Goal: Communication & Community: Share content

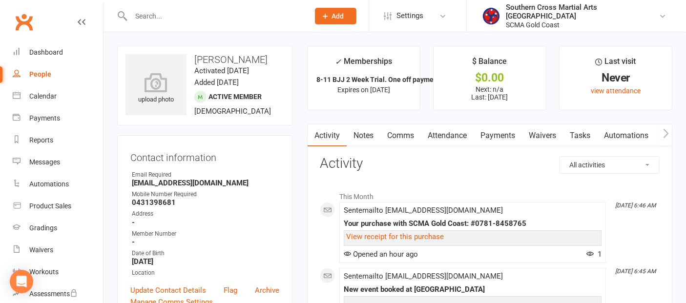
click at [532, 130] on link "Waivers" at bounding box center [542, 135] width 41 height 22
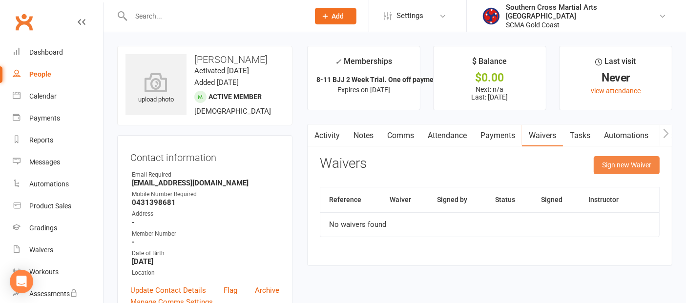
click at [614, 165] on button "Sign new Waiver" at bounding box center [627, 165] width 66 height 18
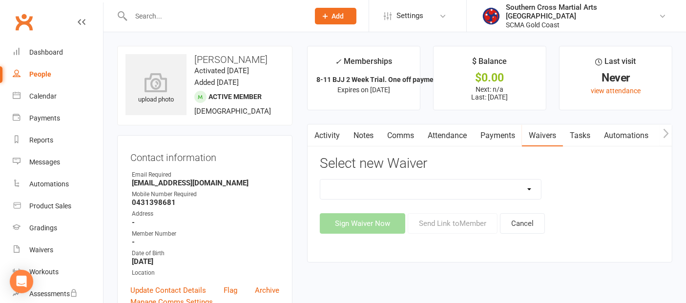
click at [516, 188] on select "Adult Event Waiver Adult Membership Agreement Adult Membership Level Change BJJ…" at bounding box center [430, 190] width 221 height 20
select select "6219"
click at [320, 180] on select "Adult Event Waiver Adult Membership Agreement Adult Membership Level Change BJJ…" at bounding box center [430, 190] width 221 height 20
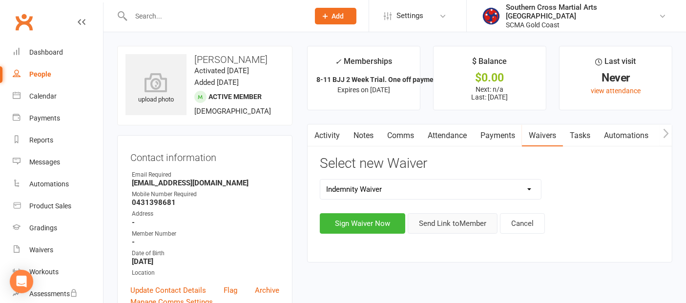
click at [452, 223] on button "Send Link to Member" at bounding box center [453, 223] width 90 height 21
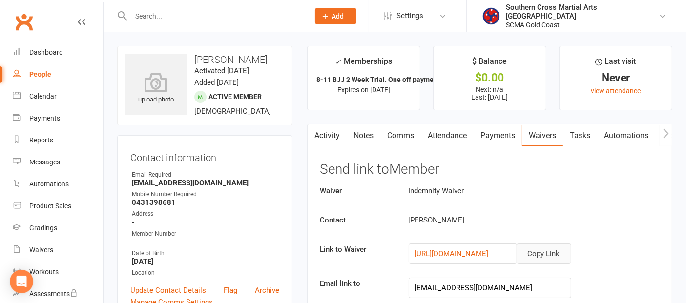
click at [540, 251] on button "Copy Link" at bounding box center [543, 254] width 55 height 21
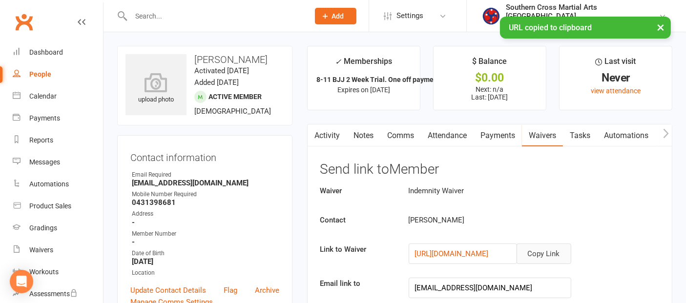
click at [411, 136] on link "Comms" at bounding box center [400, 135] width 41 height 22
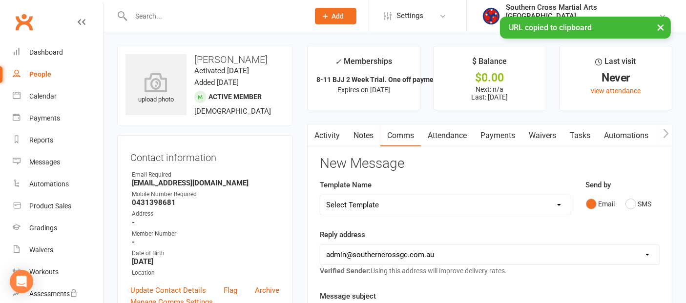
click at [420, 197] on select "Select Template [Email] 11 reasons [Email] 18 Bday [Email] 1 Week no training […" at bounding box center [445, 205] width 250 height 20
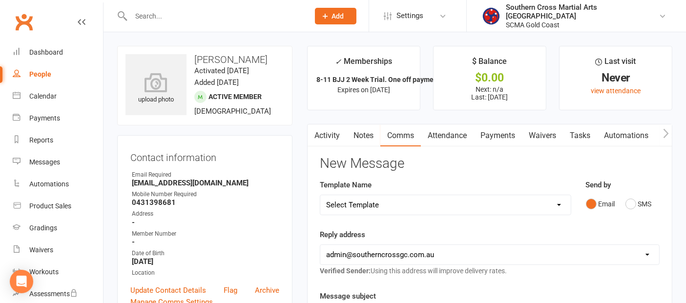
select select "113"
click at [320, 195] on select "Select Template [Email] 11 reasons [Email] 18 Bday [Email] 1 Week no training […" at bounding box center [445, 205] width 250 height 20
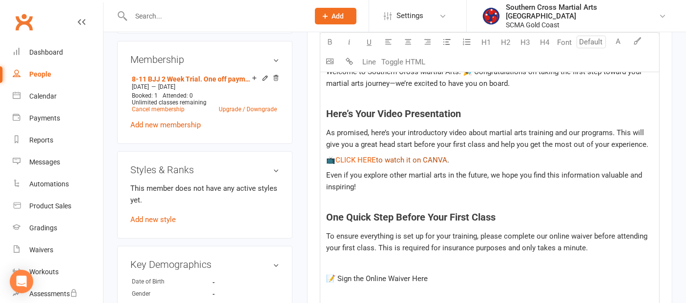
scroll to position [379, 0]
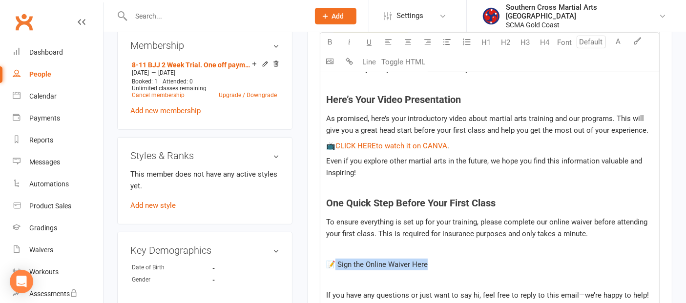
drag, startPoint x: 433, startPoint y: 261, endPoint x: 334, endPoint y: 263, distance: 98.6
click at [334, 263] on p "📝 Sign the Online Waiver Here" at bounding box center [489, 265] width 327 height 12
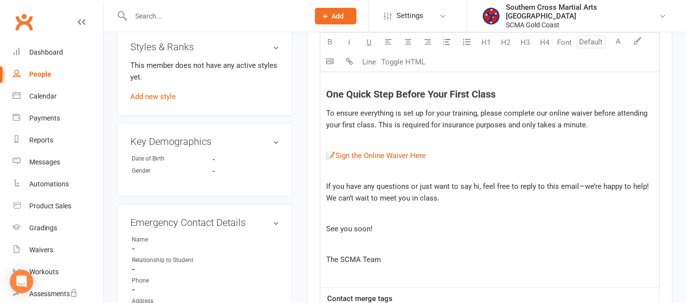
click at [436, 218] on p at bounding box center [489, 214] width 327 height 12
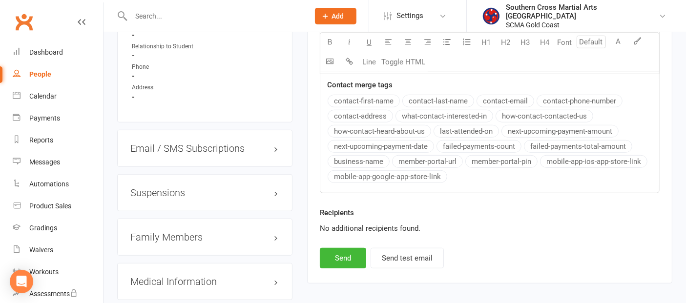
scroll to position [705, 0]
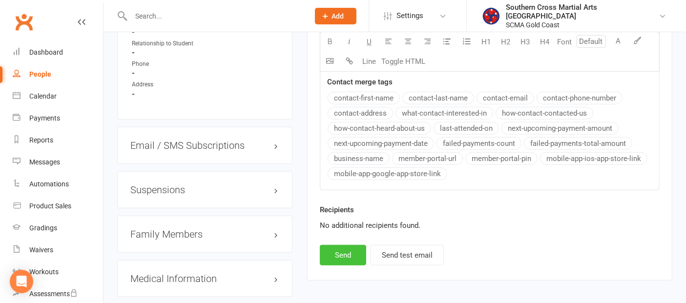
click at [334, 253] on button "Send" at bounding box center [343, 255] width 46 height 21
select select
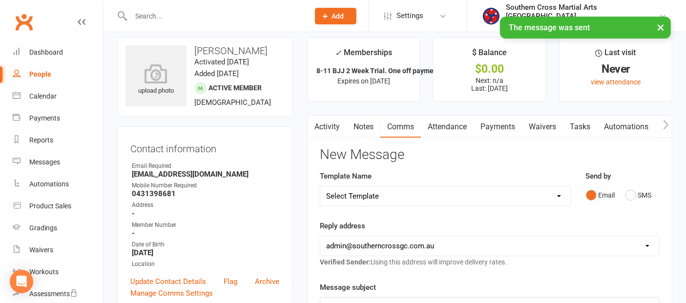
scroll to position [0, 0]
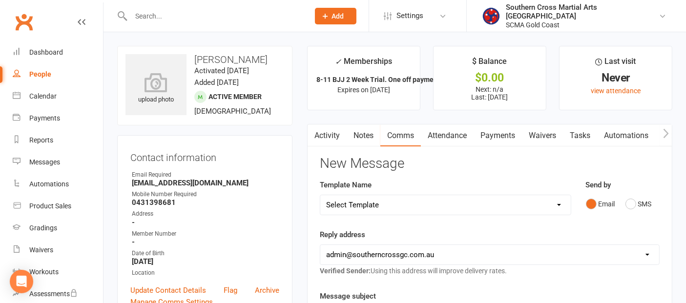
click at [329, 139] on link "Activity" at bounding box center [327, 135] width 39 height 22
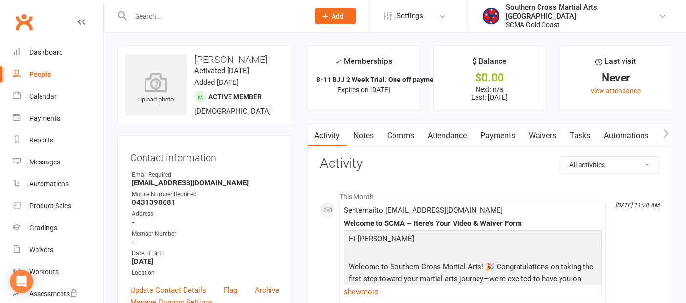
click at [450, 130] on link "Attendance" at bounding box center [447, 135] width 53 height 22
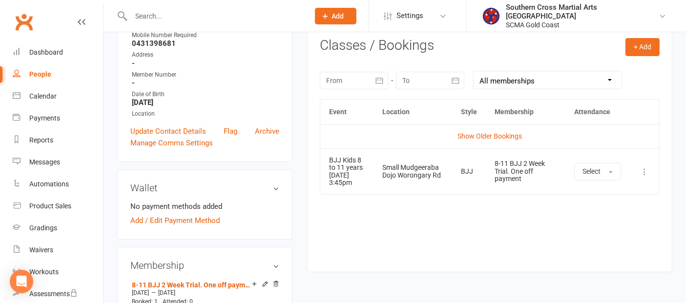
scroll to position [163, 0]
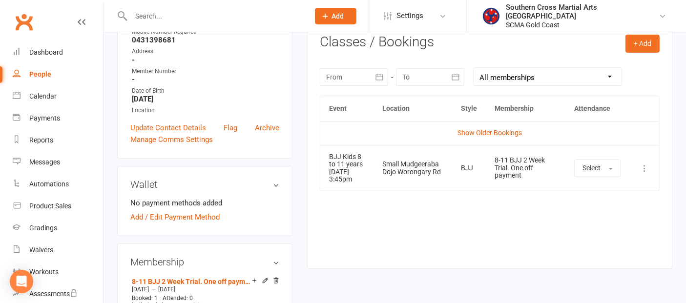
click at [44, 76] on div "People" at bounding box center [40, 74] width 22 height 8
select select "100"
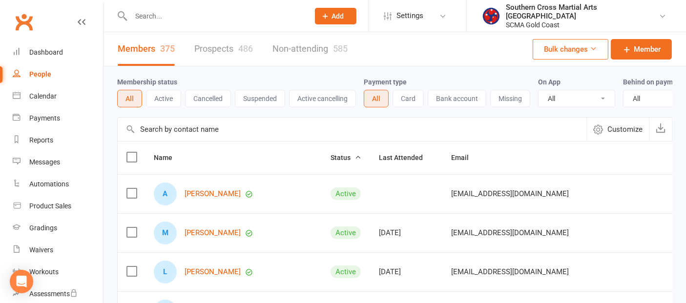
click at [242, 138] on input "text" at bounding box center [352, 129] width 469 height 23
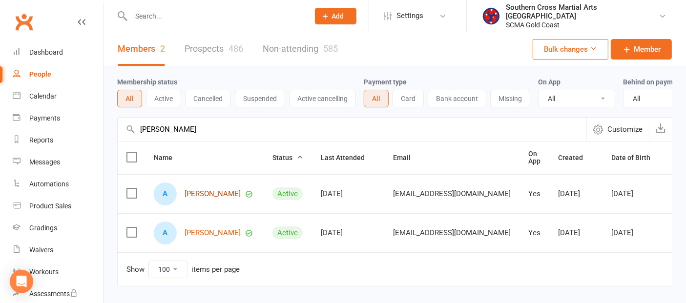
type input "[PERSON_NAME]"
click at [209, 197] on link "[PERSON_NAME]" at bounding box center [213, 194] width 56 height 8
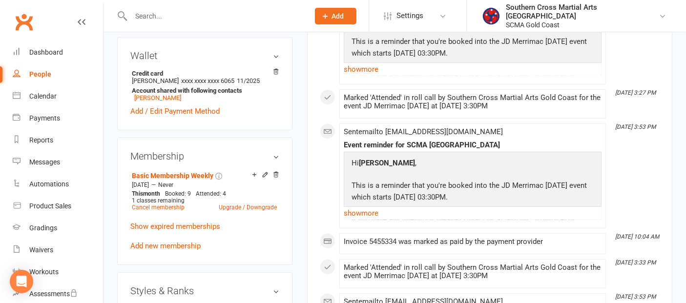
scroll to position [379, 0]
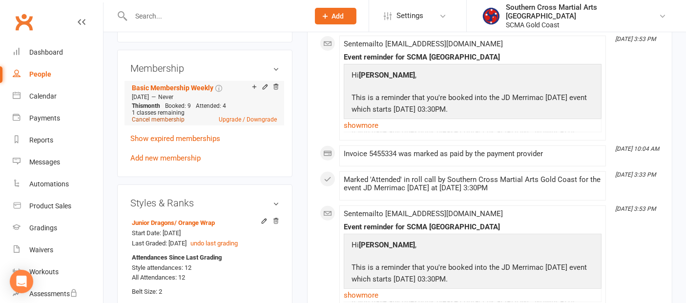
click at [176, 120] on link "Cancel membership" at bounding box center [158, 119] width 53 height 7
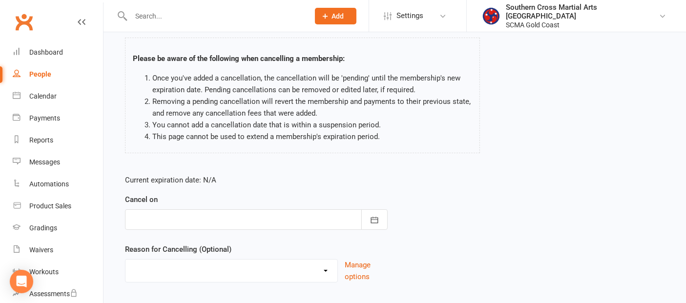
scroll to position [117, 0]
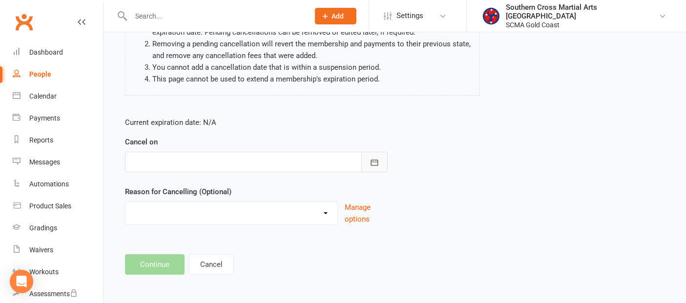
click at [371, 160] on icon "button" at bounding box center [375, 163] width 10 height 10
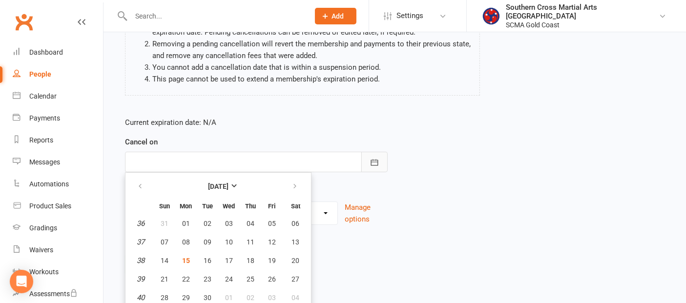
scroll to position [137, 0]
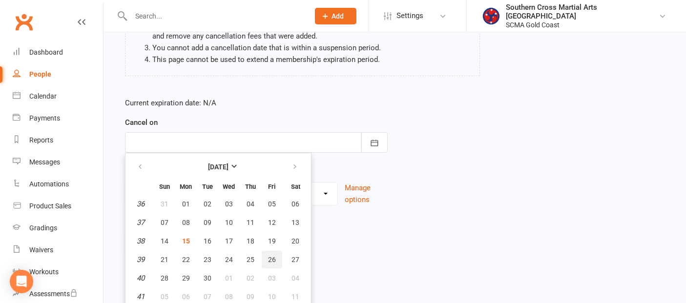
click at [268, 251] on button "26" at bounding box center [272, 260] width 21 height 18
type input "[DATE]"
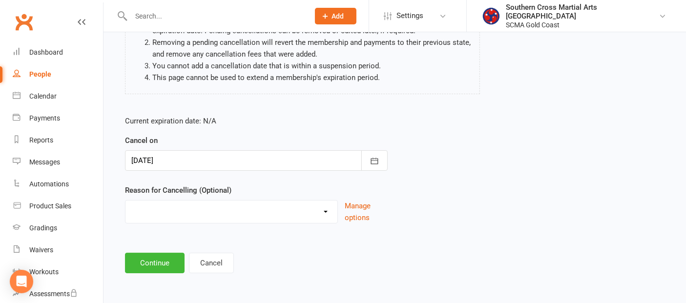
scroll to position [117, 0]
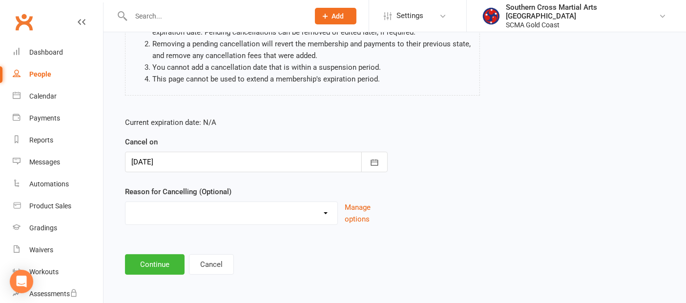
click at [305, 206] on select "Holiday Injury Other reason" at bounding box center [231, 212] width 212 height 20
select select "2"
click at [125, 202] on select "Holiday Injury Other reason" at bounding box center [231, 212] width 212 height 20
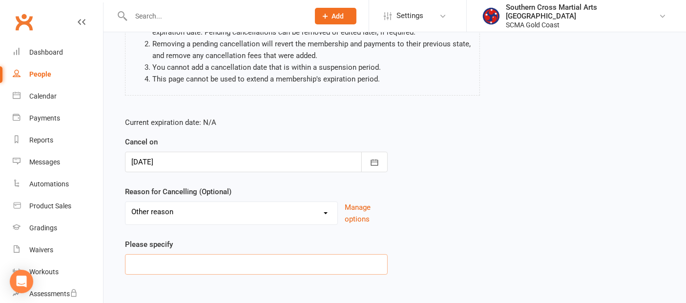
click at [211, 264] on input at bounding box center [256, 264] width 263 height 21
type input "o"
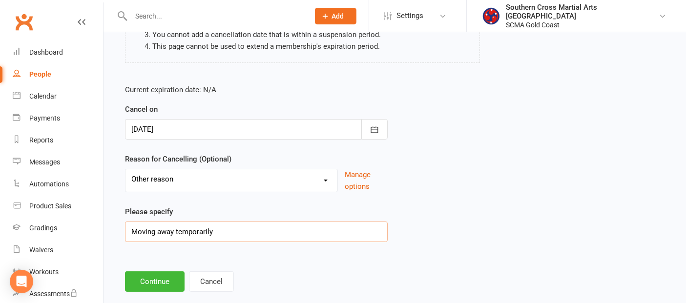
scroll to position [167, 0]
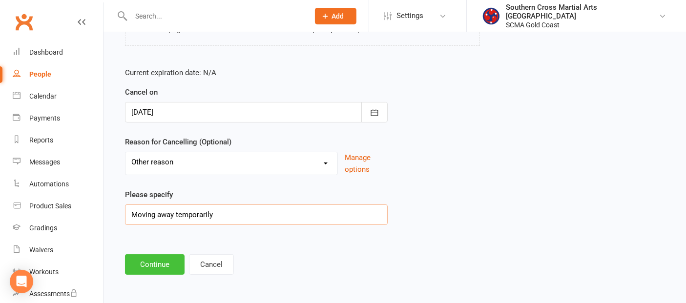
type input "Moving away temporarily"
click at [157, 264] on button "Continue" at bounding box center [155, 264] width 60 height 21
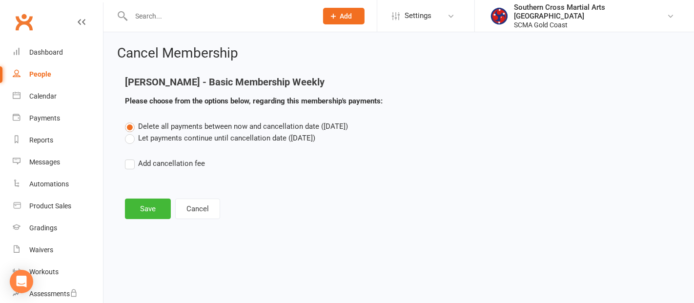
click at [129, 139] on label "Let payments continue until cancellation date ([DATE])" at bounding box center [220, 138] width 190 height 12
click at [129, 132] on input "Let payments continue until cancellation date ([DATE])" at bounding box center [128, 132] width 6 height 0
click at [139, 203] on button "Save" at bounding box center [148, 209] width 46 height 21
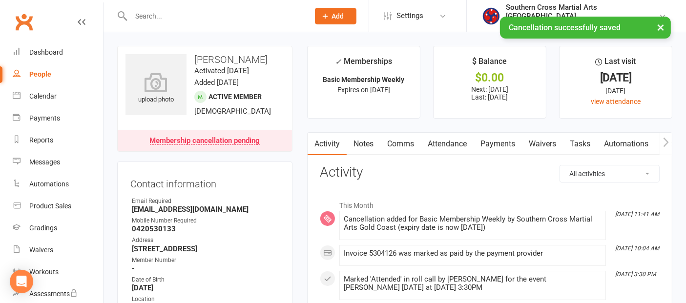
click at [432, 147] on link "Attendance" at bounding box center [447, 144] width 53 height 22
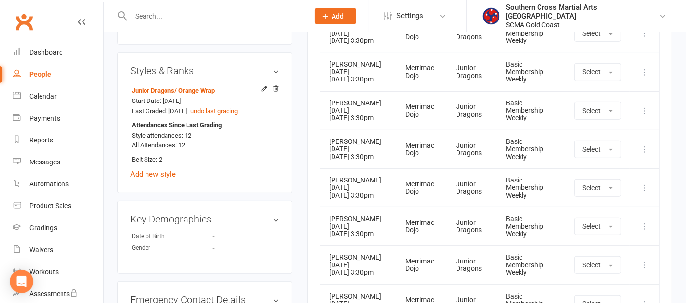
scroll to position [542, 0]
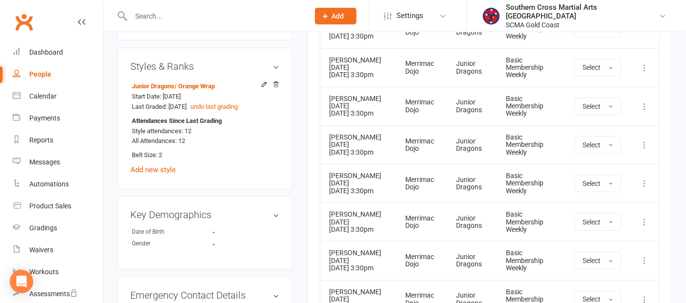
click at [642, 111] on icon at bounding box center [644, 107] width 10 height 10
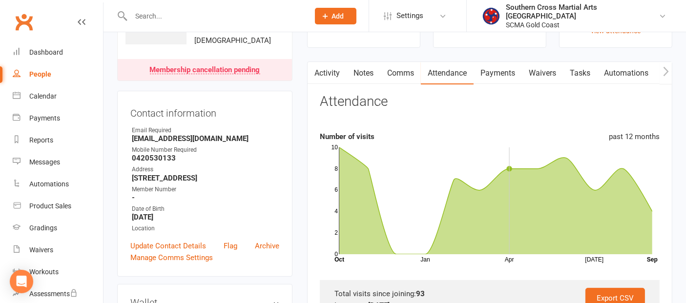
scroll to position [0, 0]
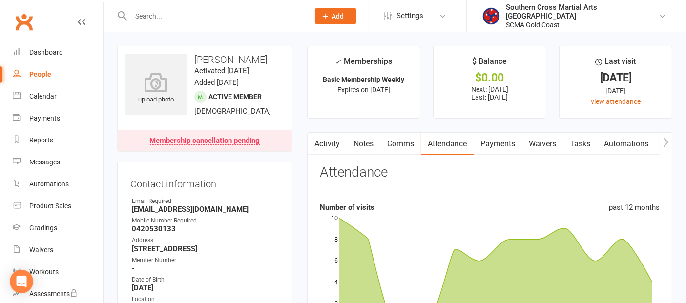
click at [494, 144] on link "Payments" at bounding box center [497, 144] width 48 height 22
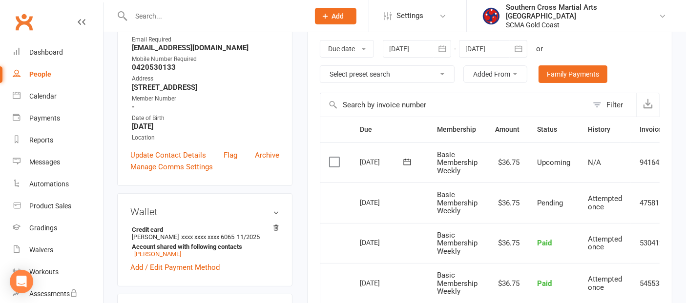
scroll to position [163, 0]
click at [496, 46] on div at bounding box center [493, 48] width 68 height 18
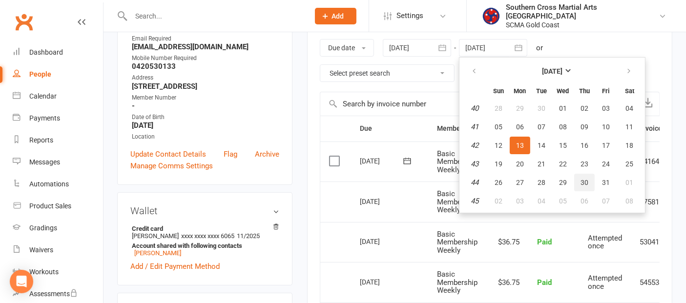
click at [581, 174] on button "30" at bounding box center [584, 183] width 21 height 18
type input "[DATE]"
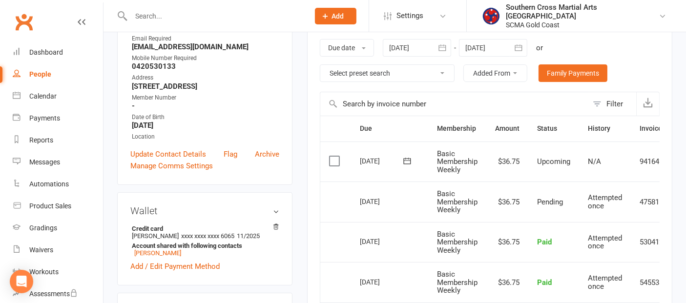
click at [410, 163] on icon at bounding box center [407, 161] width 7 height 6
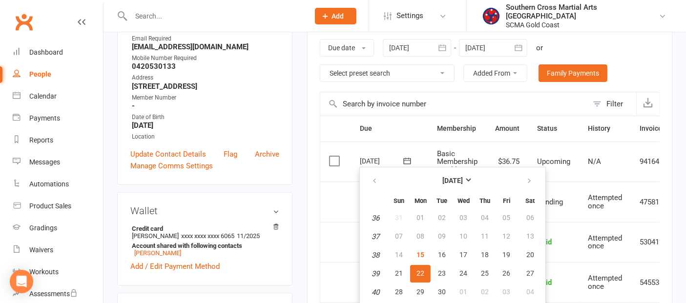
click at [418, 127] on th "Due" at bounding box center [389, 128] width 77 height 25
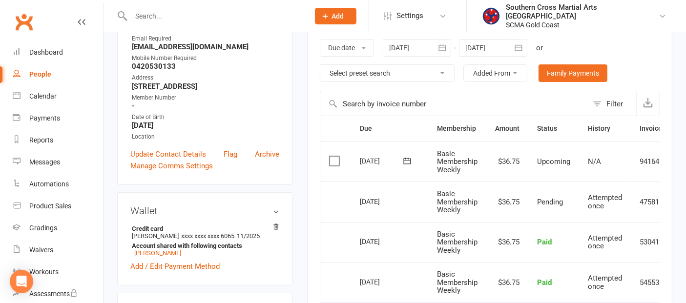
click at [36, 81] on link "People" at bounding box center [58, 74] width 90 height 22
select select "100"
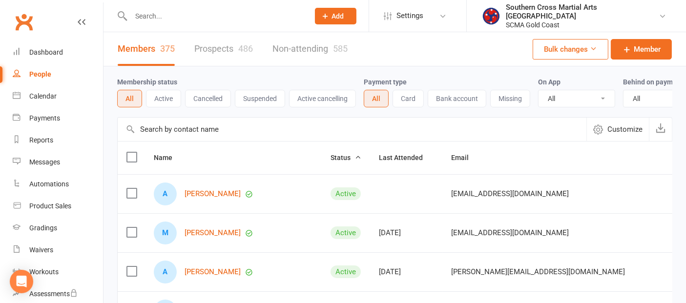
click at [167, 137] on input "text" at bounding box center [352, 129] width 469 height 23
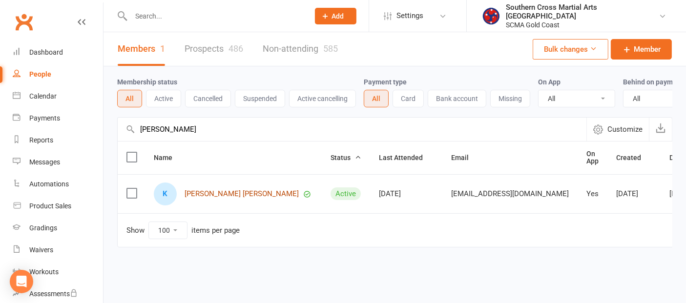
type input "[PERSON_NAME]"
click at [221, 198] on link "[PERSON_NAME] [PERSON_NAME]" at bounding box center [242, 194] width 114 height 8
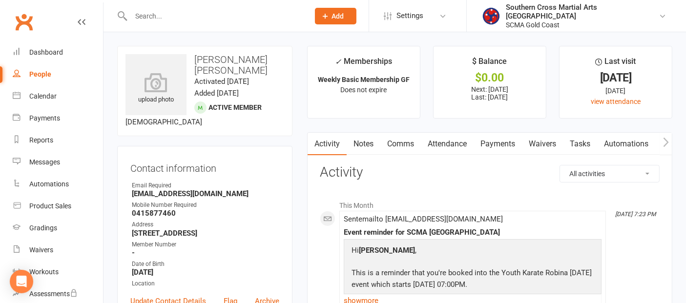
click at [506, 141] on link "Payments" at bounding box center [497, 144] width 48 height 22
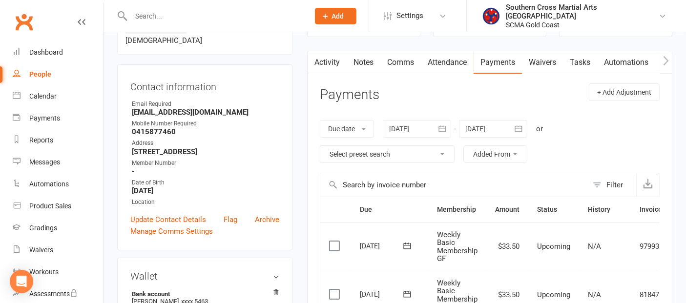
scroll to position [217, 0]
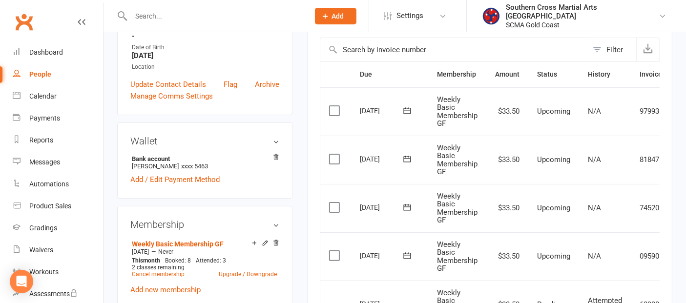
click at [332, 251] on label at bounding box center [335, 256] width 13 height 10
click at [332, 251] on input "checkbox" at bounding box center [332, 251] width 6 height 0
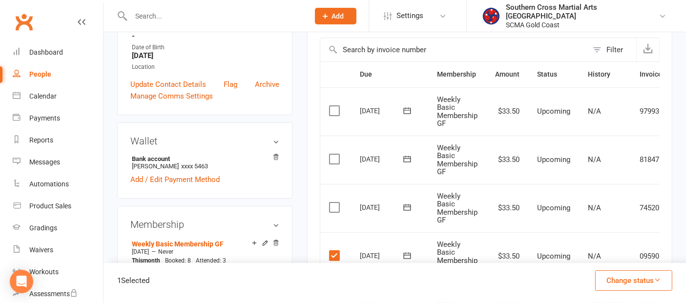
click at [339, 209] on label at bounding box center [335, 208] width 13 height 10
click at [335, 203] on input "checkbox" at bounding box center [332, 203] width 6 height 0
click at [332, 154] on label at bounding box center [335, 159] width 13 height 10
click at [332, 154] on input "checkbox" at bounding box center [332, 154] width 6 height 0
click at [332, 106] on label at bounding box center [335, 111] width 13 height 10
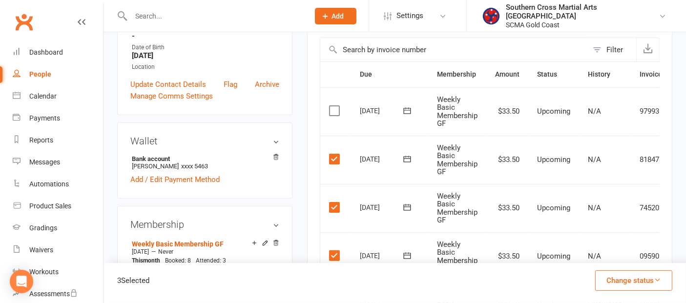
click at [332, 106] on input "checkbox" at bounding box center [332, 106] width 6 height 0
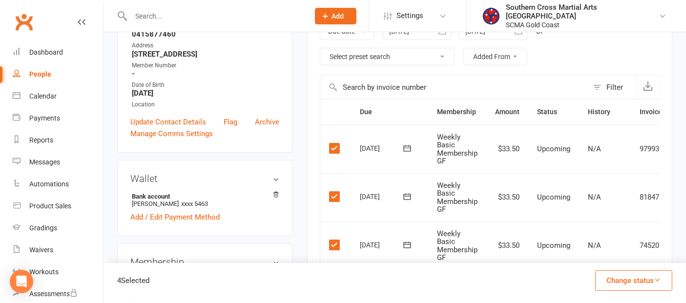
scroll to position [163, 0]
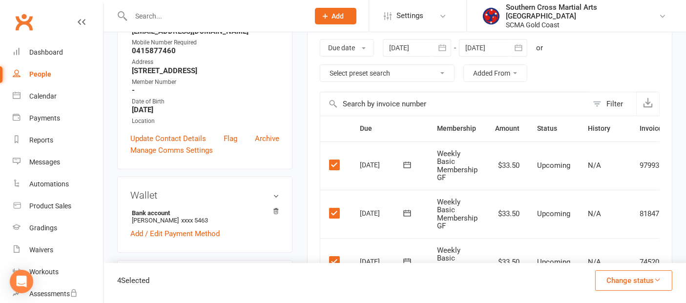
click at [484, 49] on div at bounding box center [493, 48] width 68 height 18
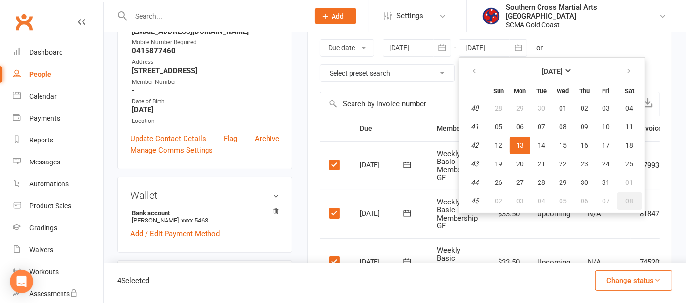
click at [630, 197] on span "08" at bounding box center [630, 201] width 8 height 8
type input "[DATE]"
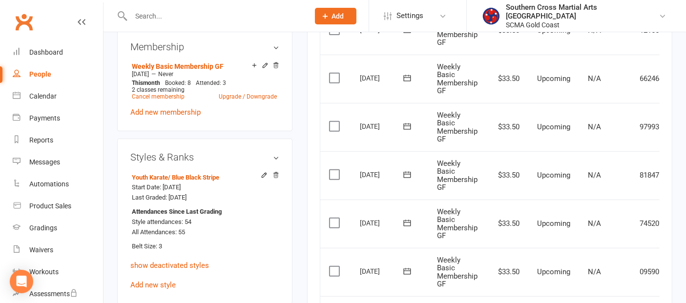
scroll to position [488, 0]
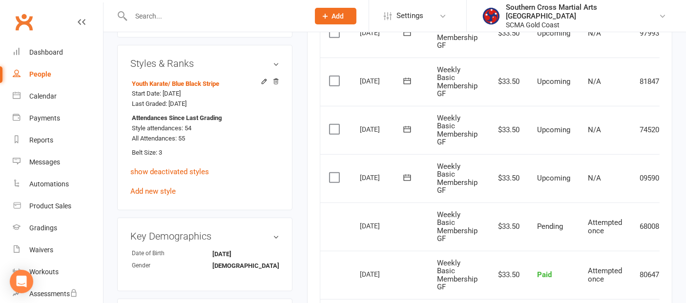
click at [338, 176] on label at bounding box center [335, 178] width 13 height 10
click at [335, 173] on input "checkbox" at bounding box center [332, 173] width 6 height 0
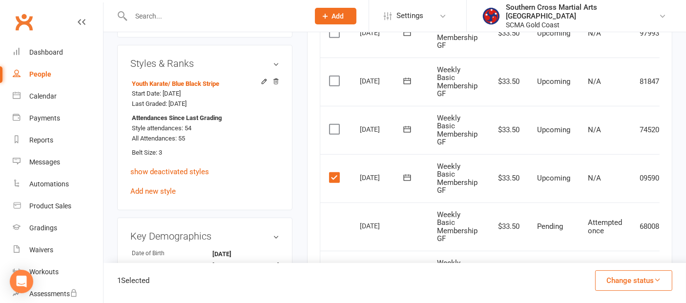
click at [339, 129] on label at bounding box center [335, 129] width 13 height 10
click at [335, 124] on input "checkbox" at bounding box center [332, 124] width 6 height 0
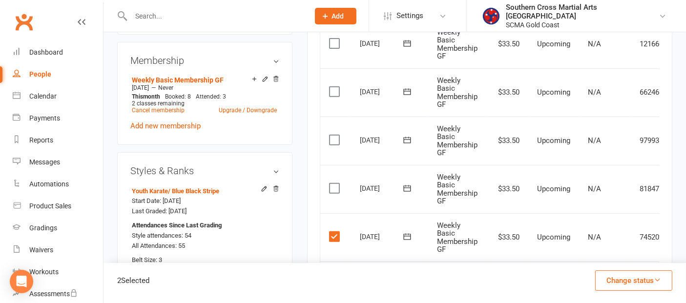
scroll to position [379, 0]
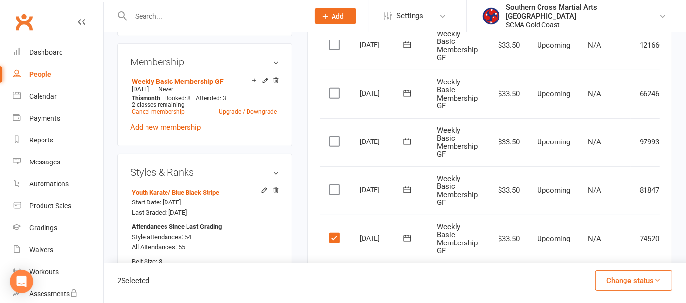
click at [334, 185] on label at bounding box center [335, 190] width 13 height 10
click at [334, 185] on input "checkbox" at bounding box center [332, 185] width 6 height 0
click at [333, 137] on label at bounding box center [335, 142] width 13 height 10
click at [333, 137] on input "checkbox" at bounding box center [332, 137] width 6 height 0
click at [334, 88] on label at bounding box center [335, 93] width 13 height 10
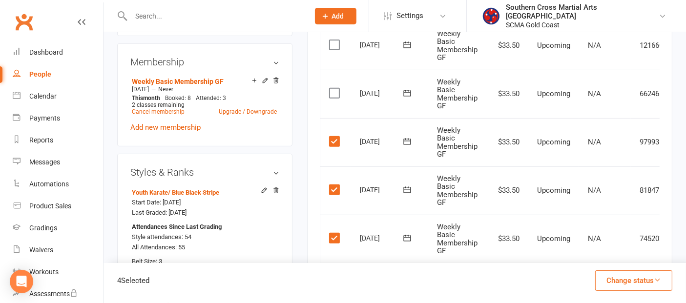
click at [334, 88] on input "checkbox" at bounding box center [332, 88] width 6 height 0
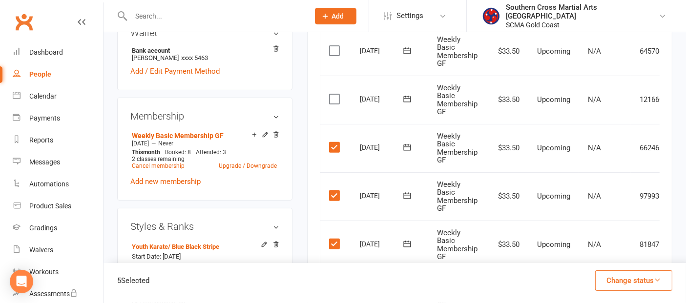
click at [334, 98] on label at bounding box center [335, 99] width 13 height 10
click at [334, 94] on input "checkbox" at bounding box center [332, 94] width 6 height 0
click at [628, 281] on button "Change status" at bounding box center [633, 280] width 77 height 21
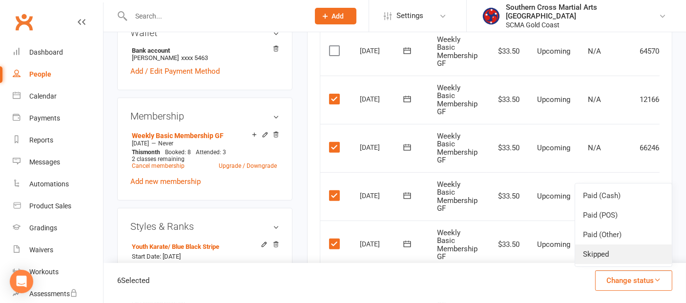
click at [620, 260] on link "Skipped" at bounding box center [623, 255] width 97 height 20
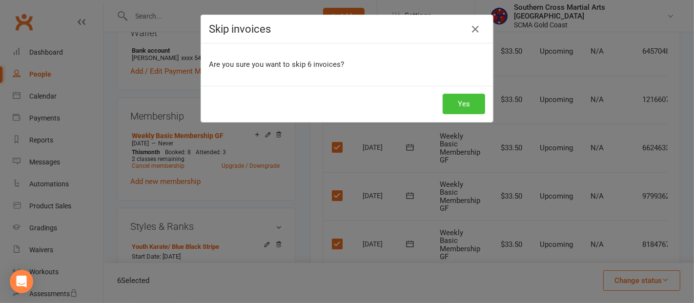
click at [447, 98] on button "Yes" at bounding box center [464, 104] width 42 height 21
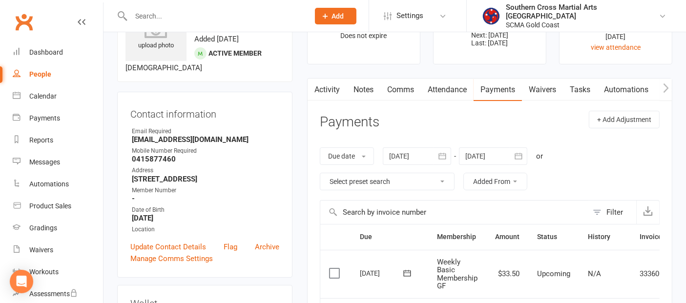
scroll to position [0, 0]
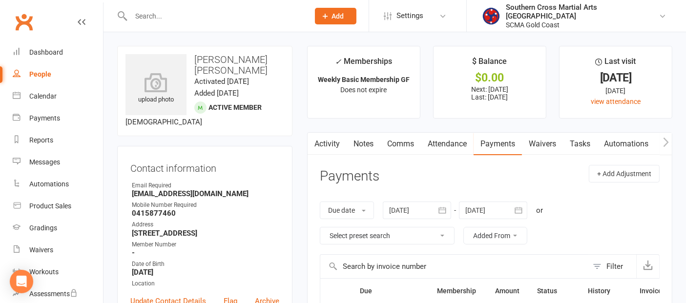
click at [450, 138] on link "Attendance" at bounding box center [447, 144] width 53 height 22
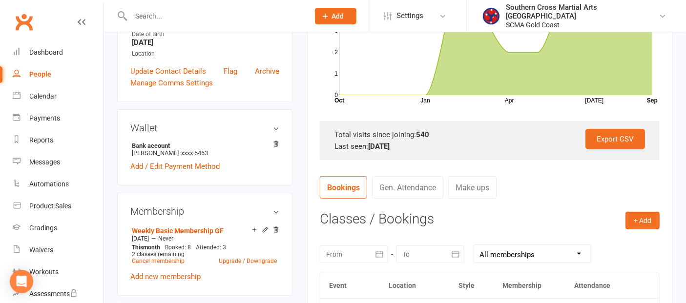
scroll to position [325, 0]
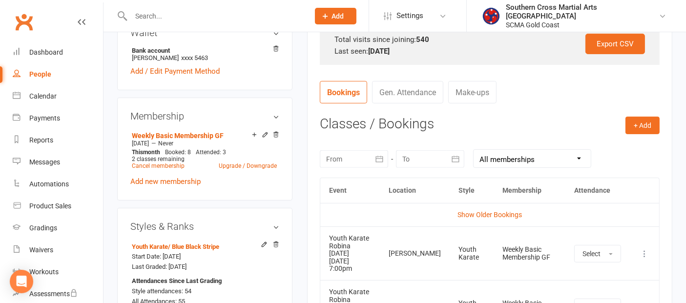
click at [452, 156] on icon "button" at bounding box center [455, 159] width 7 height 6
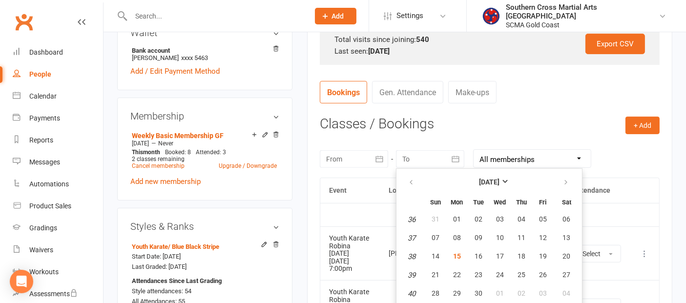
scroll to position [340, 0]
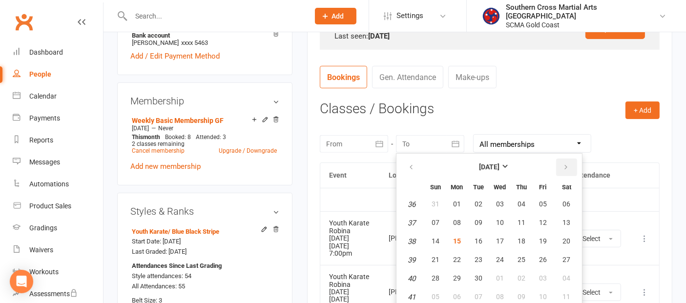
click at [567, 163] on button "button" at bounding box center [566, 168] width 21 height 18
click at [560, 288] on button "08" at bounding box center [566, 297] width 25 height 18
type input "[DATE]"
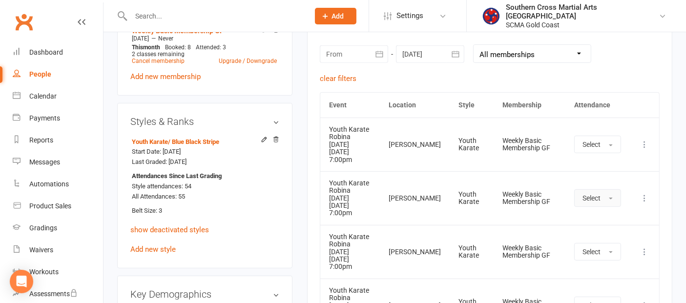
scroll to position [449, 0]
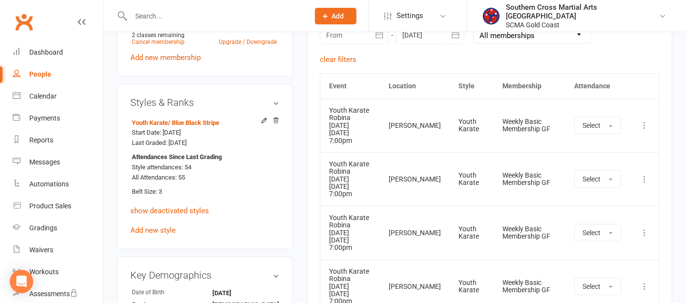
click at [642, 121] on icon at bounding box center [644, 126] width 10 height 10
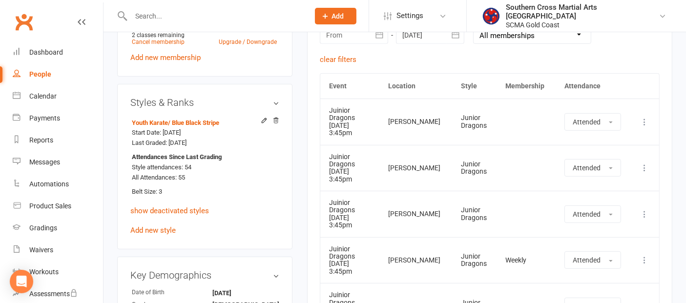
click at [642, 121] on icon at bounding box center [644, 122] width 10 height 10
click at [600, 170] on link "Remove booking" at bounding box center [601, 180] width 97 height 20
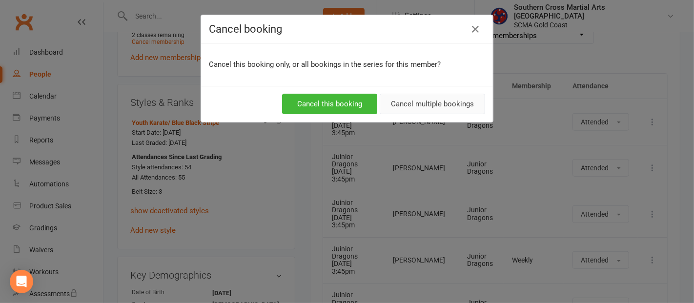
click at [428, 108] on button "Cancel multiple bookings" at bounding box center [432, 104] width 105 height 21
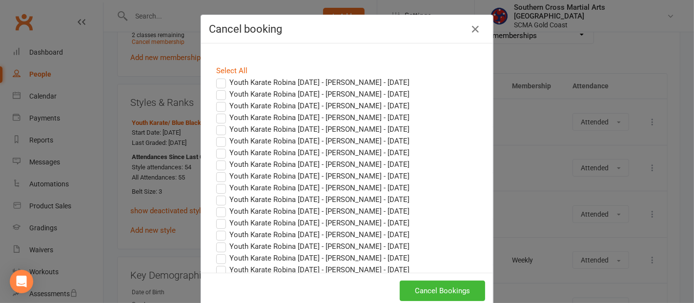
click at [219, 83] on label "Youth Karate Robina [DATE] - [PERSON_NAME] - [DATE]" at bounding box center [312, 83] width 193 height 12
click at [215, 77] on input "Youth Karate Robina [DATE] - [PERSON_NAME] - [DATE]" at bounding box center [212, 77] width 6 height 0
click at [217, 97] on label "Youth Karate Robina [DATE] - [PERSON_NAME] - [DATE]" at bounding box center [312, 94] width 193 height 12
click at [215, 88] on input "Youth Karate Robina [DATE] - [PERSON_NAME] - [DATE]" at bounding box center [212, 88] width 6 height 0
click at [217, 108] on label "Youth Karate Robina [DATE] - [PERSON_NAME] - [DATE]" at bounding box center [312, 106] width 193 height 12
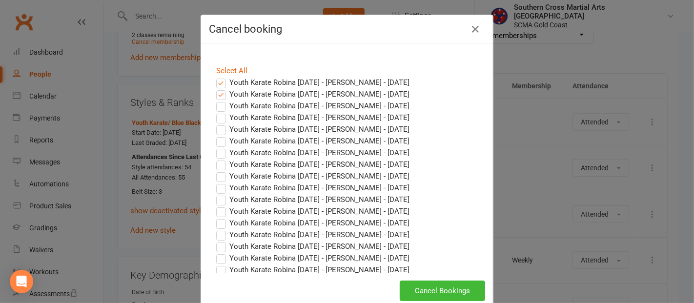
click at [215, 100] on input "Youth Karate Robina [DATE] - [PERSON_NAME] - [DATE]" at bounding box center [212, 100] width 6 height 0
click at [217, 116] on label "Youth Karate Robina [DATE] - [PERSON_NAME] - [DATE]" at bounding box center [312, 118] width 193 height 12
click at [215, 112] on input "Youth Karate Robina [DATE] - [PERSON_NAME] - [DATE]" at bounding box center [212, 112] width 6 height 0
click at [216, 126] on label "Youth Karate Robina [DATE] - [PERSON_NAME] - [DATE]" at bounding box center [312, 129] width 193 height 12
click at [215, 123] on input "Youth Karate Robina [DATE] - [PERSON_NAME] - [DATE]" at bounding box center [212, 123] width 6 height 0
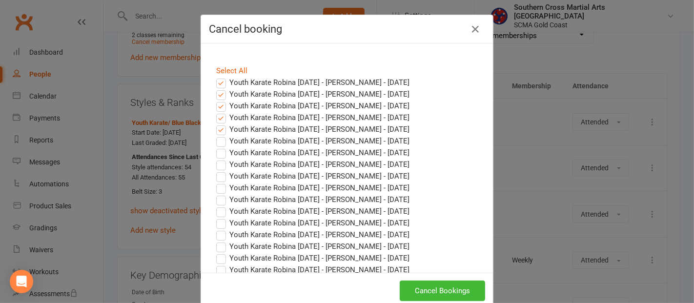
click at [217, 137] on label "Youth Karate Robina [DATE] - [PERSON_NAME] - [DATE]" at bounding box center [312, 141] width 193 height 12
click at [215, 135] on input "Youth Karate Robina [DATE] - [PERSON_NAME] - [DATE]" at bounding box center [212, 135] width 6 height 0
click at [217, 151] on label "Youth Karate Robina [DATE] - [PERSON_NAME] - [DATE]" at bounding box center [312, 153] width 193 height 12
click at [215, 147] on input "Youth Karate Robina [DATE] - [PERSON_NAME] - [DATE]" at bounding box center [212, 147] width 6 height 0
click at [219, 165] on label "Youth Karate Robina [DATE] - [PERSON_NAME] - [DATE]" at bounding box center [312, 165] width 193 height 12
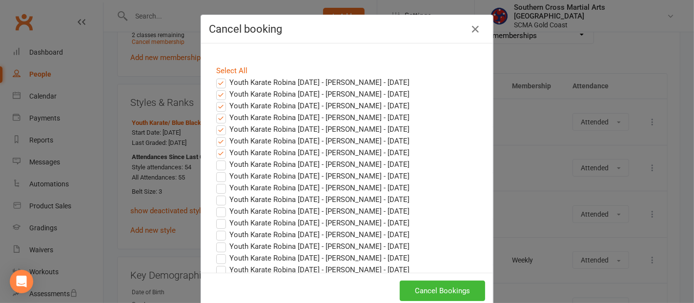
click at [215, 159] on input "Youth Karate Robina [DATE] - [PERSON_NAME] - [DATE]" at bounding box center [212, 159] width 6 height 0
click at [217, 178] on label "Youth Karate Robina [DATE] - [PERSON_NAME] - [DATE]" at bounding box center [312, 176] width 193 height 12
click at [215, 170] on input "Youth Karate Robina [DATE] - [PERSON_NAME] - [DATE]" at bounding box center [212, 170] width 6 height 0
click at [217, 190] on label "Youth Karate Robina [DATE] - [PERSON_NAME] - [DATE]" at bounding box center [312, 188] width 193 height 12
click at [215, 182] on input "Youth Karate Robina [DATE] - [PERSON_NAME] - [DATE]" at bounding box center [212, 182] width 6 height 0
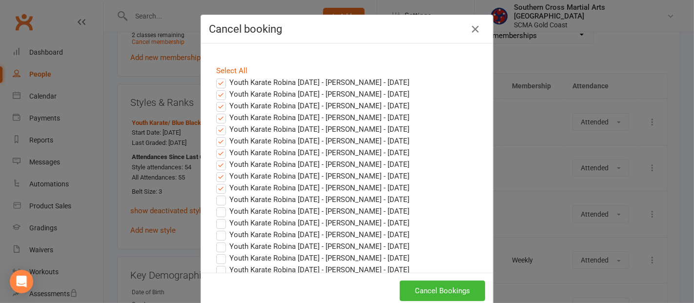
click at [217, 197] on label "Youth Karate Robina [DATE] - [PERSON_NAME] - [DATE]" at bounding box center [312, 200] width 193 height 12
click at [215, 194] on input "Youth Karate Robina [DATE] - [PERSON_NAME] - [DATE]" at bounding box center [212, 194] width 6 height 0
click at [220, 212] on label "Youth Karate Robina [DATE] - [PERSON_NAME] - [DATE]" at bounding box center [312, 212] width 193 height 12
click at [215, 206] on input "Youth Karate Robina [DATE] - [PERSON_NAME] - [DATE]" at bounding box center [212, 206] width 6 height 0
click at [428, 288] on button "Cancel Bookings" at bounding box center [442, 291] width 85 height 21
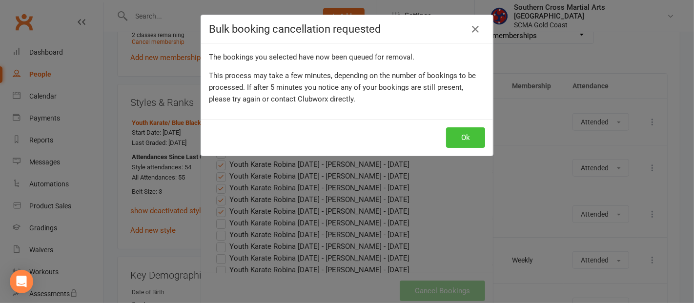
click at [450, 132] on button "Ok" at bounding box center [465, 137] width 39 height 21
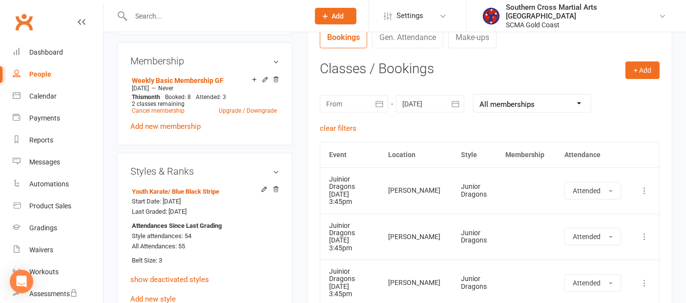
scroll to position [379, 0]
click at [352, 98] on div at bounding box center [354, 105] width 68 height 18
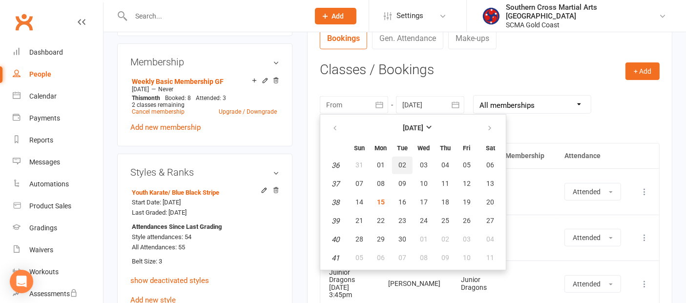
click at [398, 162] on span "02" at bounding box center [402, 165] width 8 height 8
type input "[DATE]"
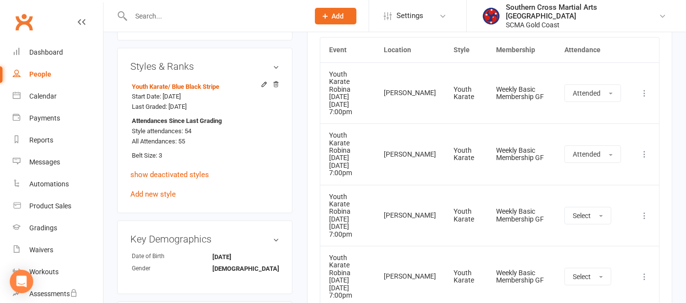
scroll to position [488, 0]
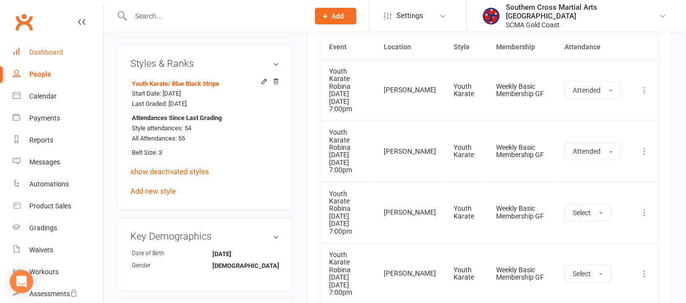
click at [44, 50] on div "Dashboard" at bounding box center [46, 52] width 34 height 8
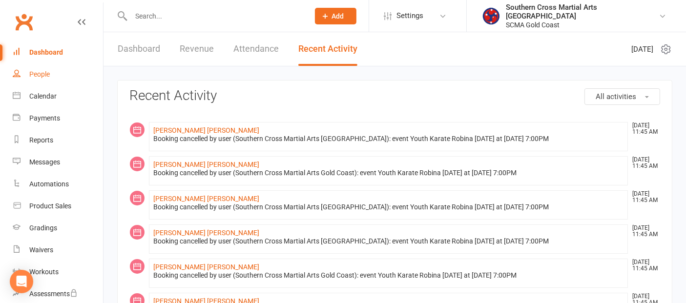
click at [41, 75] on div "People" at bounding box center [39, 74] width 21 height 8
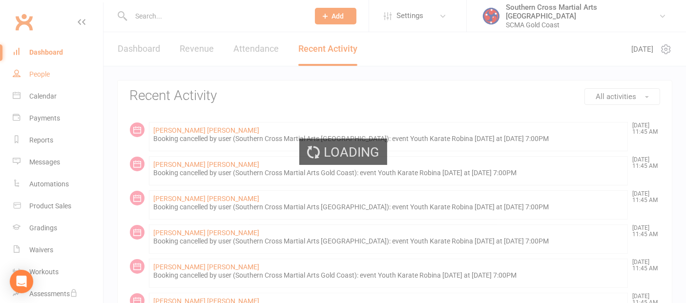
select select "100"
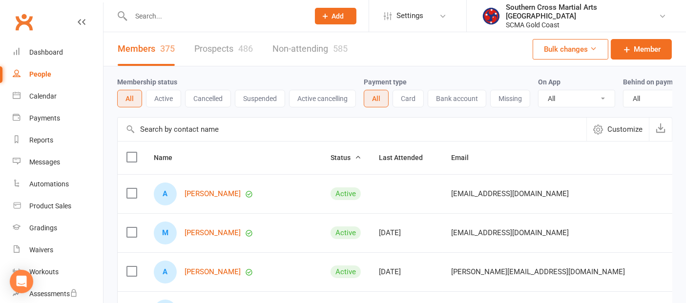
click at [160, 137] on input "text" at bounding box center [352, 129] width 469 height 23
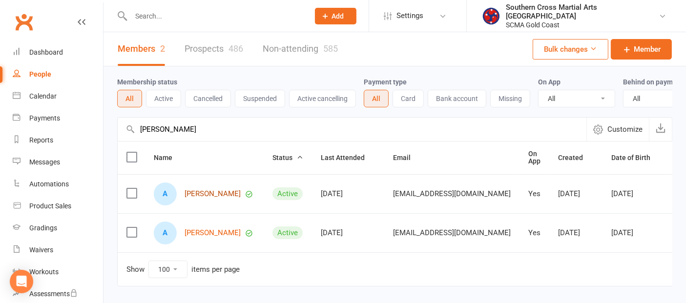
type input "[PERSON_NAME]"
click at [195, 198] on link "[PERSON_NAME]" at bounding box center [213, 194] width 56 height 8
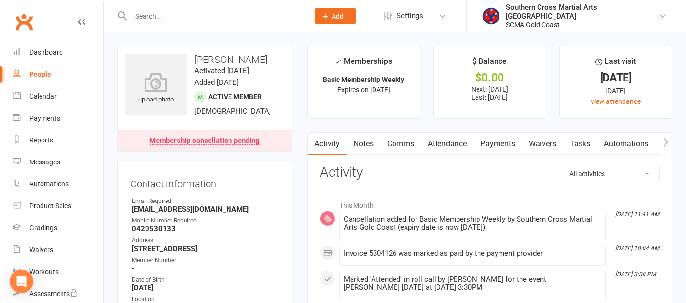
click at [469, 141] on link "Attendance" at bounding box center [447, 144] width 53 height 22
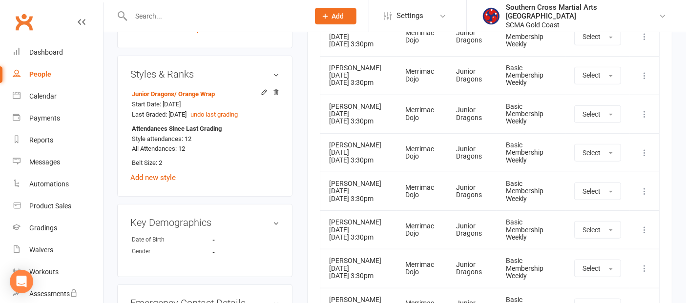
scroll to position [542, 0]
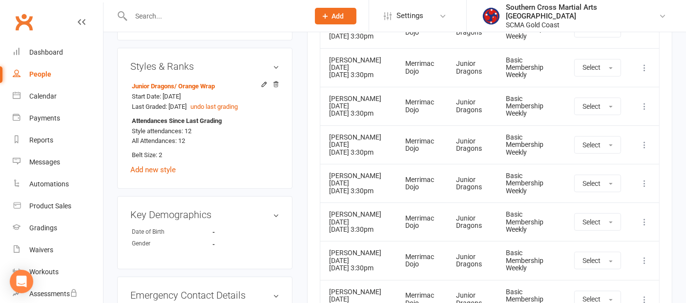
click at [640, 188] on icon at bounding box center [644, 184] width 10 height 10
click at [612, 251] on link "Remove booking" at bounding box center [601, 242] width 97 height 20
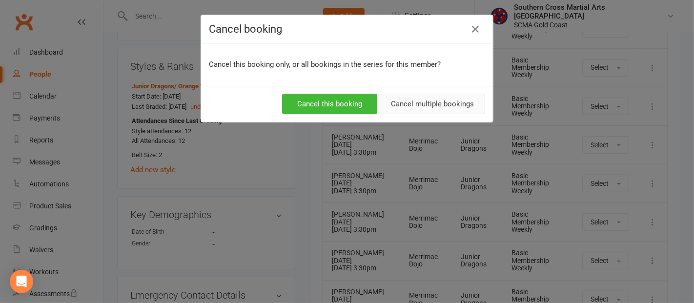
click at [418, 100] on button "Cancel multiple bookings" at bounding box center [432, 104] width 105 height 21
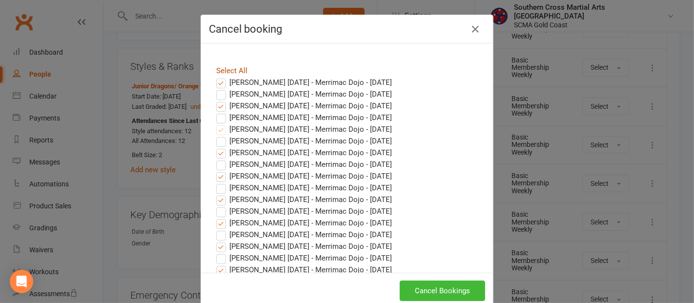
click at [227, 68] on link "Select All" at bounding box center [231, 70] width 31 height 9
click at [217, 80] on label "[PERSON_NAME] [DATE] - Merrimac Dojo - [DATE]" at bounding box center [304, 83] width 176 height 12
click at [215, 77] on input "[PERSON_NAME] [DATE] - Merrimac Dojo - [DATE]" at bounding box center [212, 77] width 6 height 0
click at [216, 95] on label "[PERSON_NAME] [DATE] - Merrimac Dojo - [DATE]" at bounding box center [304, 94] width 176 height 12
click at [215, 88] on input "[PERSON_NAME] [DATE] - Merrimac Dojo - [DATE]" at bounding box center [212, 88] width 6 height 0
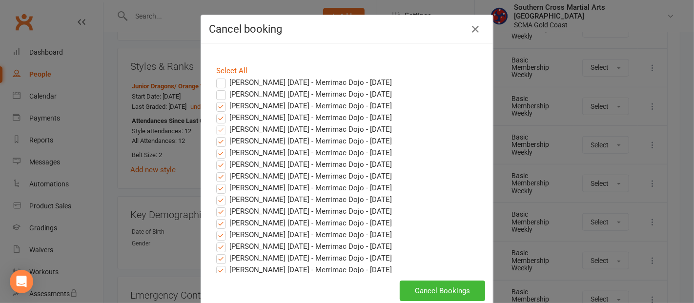
click at [216, 107] on label "[PERSON_NAME] [DATE] - Merrimac Dojo - [DATE]" at bounding box center [304, 106] width 176 height 12
click at [215, 100] on input "[PERSON_NAME] [DATE] - Merrimac Dojo - [DATE]" at bounding box center [212, 100] width 6 height 0
click at [216, 114] on label "[PERSON_NAME] [DATE] - Merrimac Dojo - [DATE]" at bounding box center [304, 118] width 176 height 12
click at [215, 112] on input "[PERSON_NAME] [DATE] - Merrimac Dojo - [DATE]" at bounding box center [212, 112] width 6 height 0
click at [428, 288] on button "Cancel Bookings" at bounding box center [442, 291] width 85 height 21
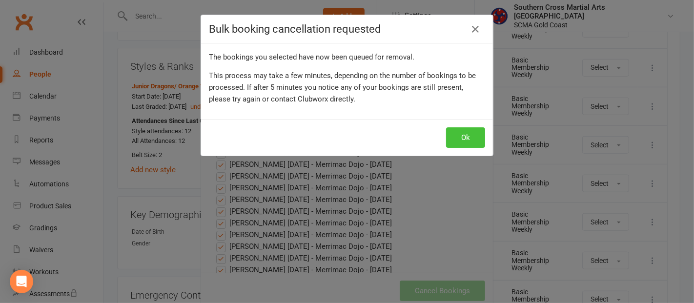
click at [452, 140] on button "Ok" at bounding box center [465, 137] width 39 height 21
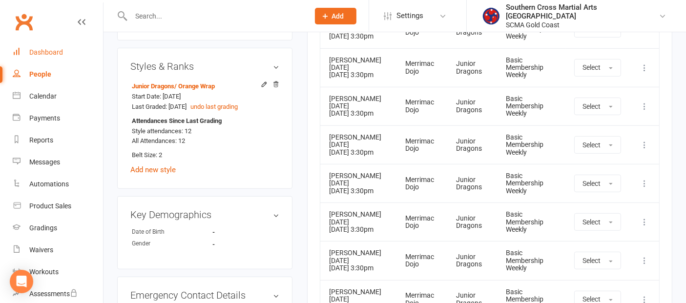
click at [52, 54] on div "Dashboard" at bounding box center [46, 52] width 34 height 8
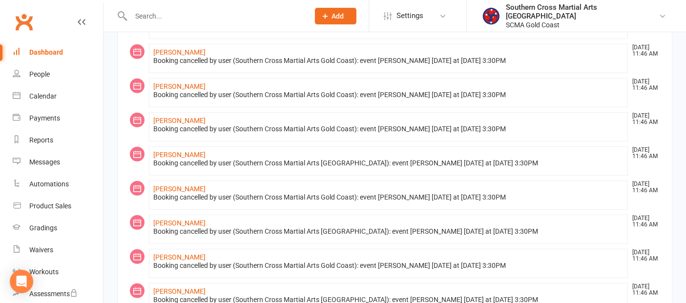
scroll to position [544, 0]
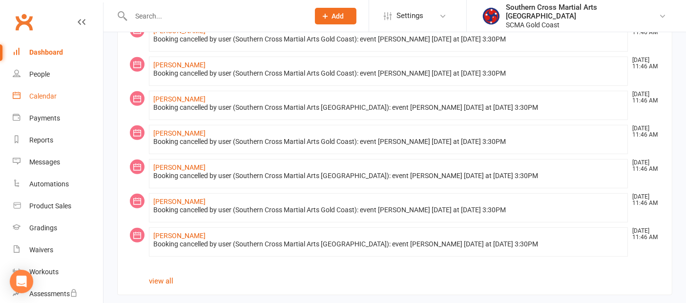
click at [34, 101] on link "Calendar" at bounding box center [58, 96] width 90 height 22
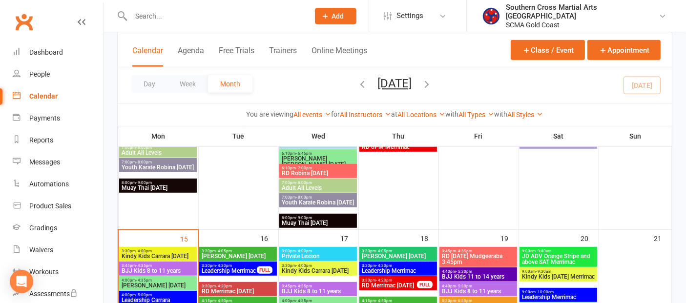
scroll to position [542, 0]
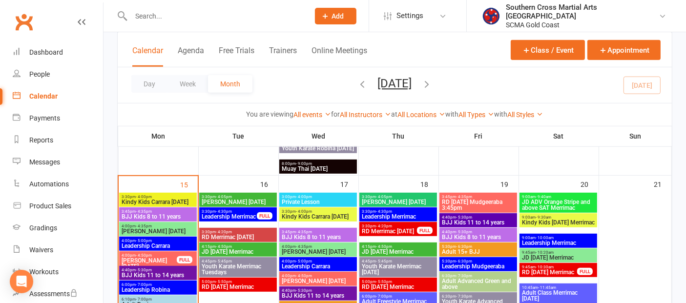
click at [155, 259] on span "[PERSON_NAME] [DATE]" at bounding box center [149, 264] width 56 height 12
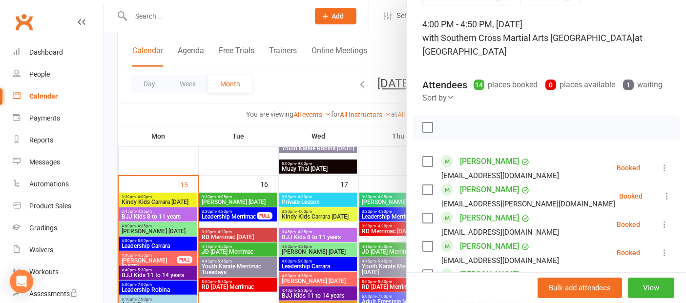
scroll to position [54, 0]
click at [247, 238] on div at bounding box center [394, 151] width 582 height 303
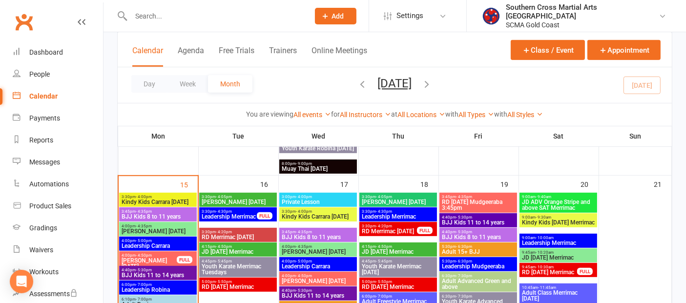
click at [247, 236] on span "RD Merrimac [DATE]" at bounding box center [238, 237] width 74 height 6
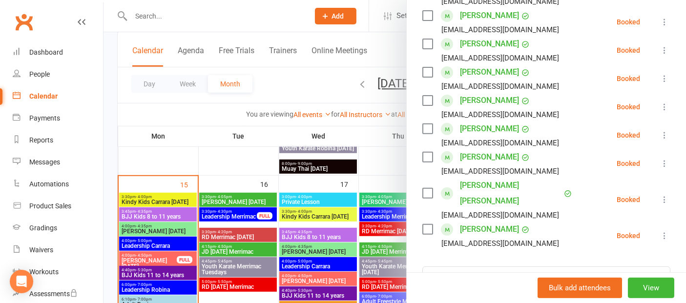
scroll to position [379, 0]
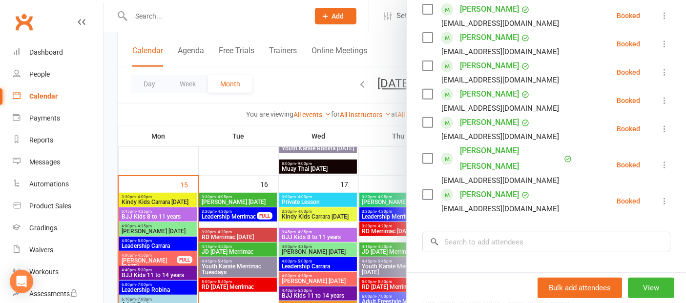
click at [222, 284] on div at bounding box center [394, 151] width 582 height 303
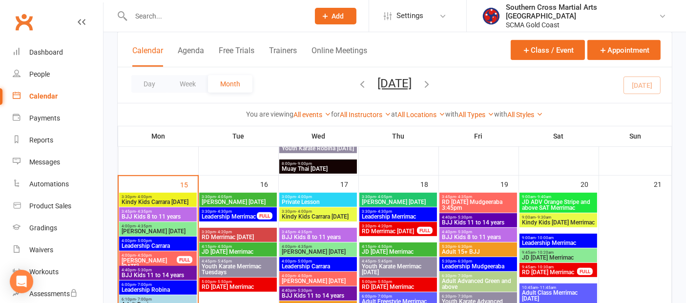
click at [222, 284] on span "RD [DATE] Merrimac" at bounding box center [238, 287] width 74 height 6
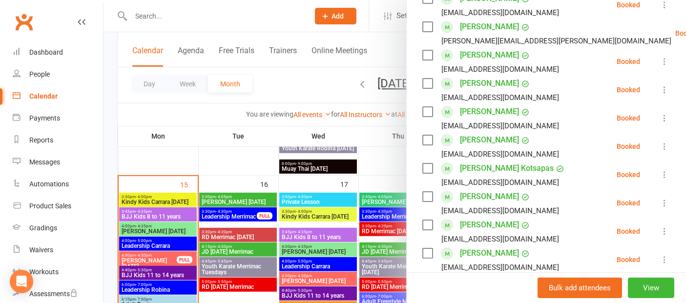
scroll to position [271, 0]
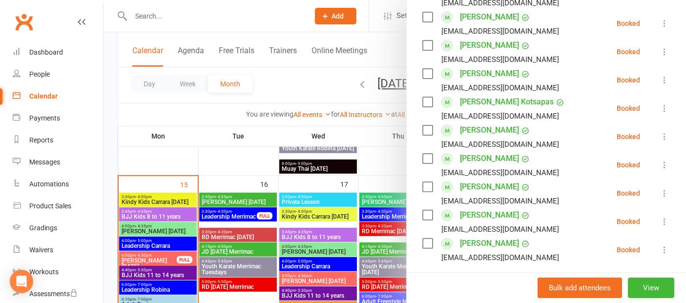
click at [144, 260] on div at bounding box center [394, 151] width 582 height 303
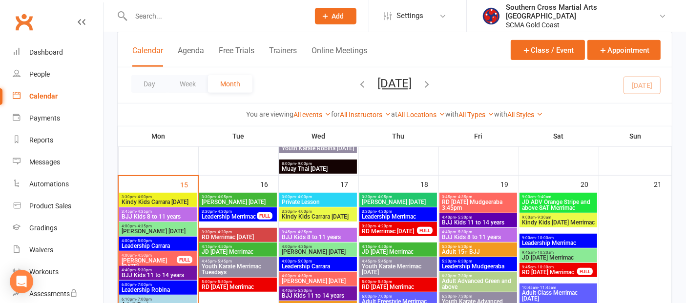
click at [145, 255] on span "- 4:50pm" at bounding box center [144, 255] width 16 height 4
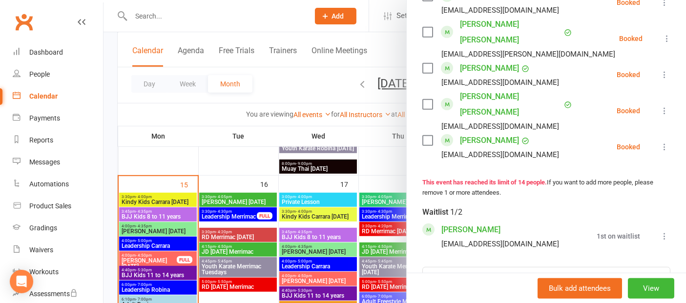
scroll to position [596, 0]
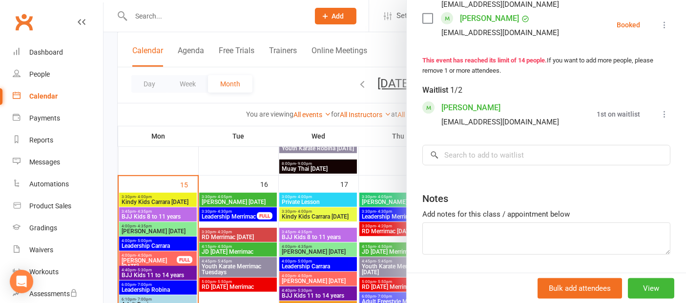
click at [471, 100] on link "[PERSON_NAME]" at bounding box center [470, 108] width 59 height 16
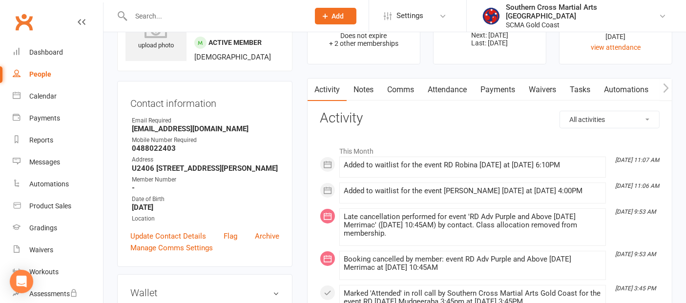
scroll to position [54, 0]
click at [454, 89] on link "Attendance" at bounding box center [447, 90] width 53 height 22
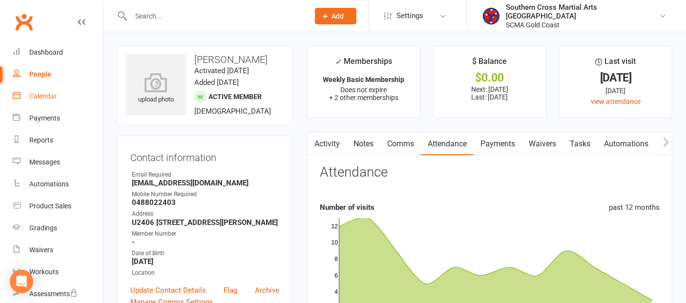
click at [39, 89] on link "Calendar" at bounding box center [58, 96] width 90 height 22
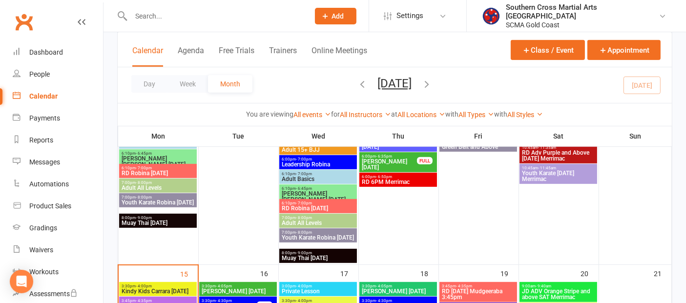
scroll to position [542, 0]
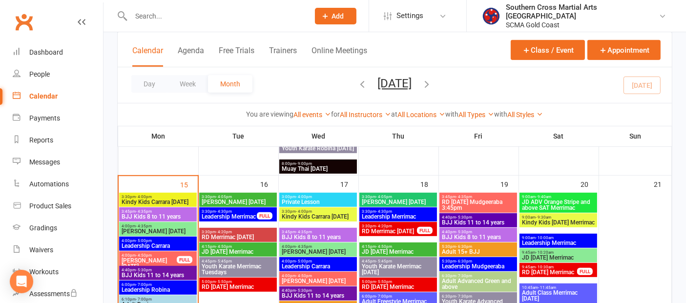
click at [166, 255] on span "4:00pm - 4:50pm" at bounding box center [149, 255] width 56 height 4
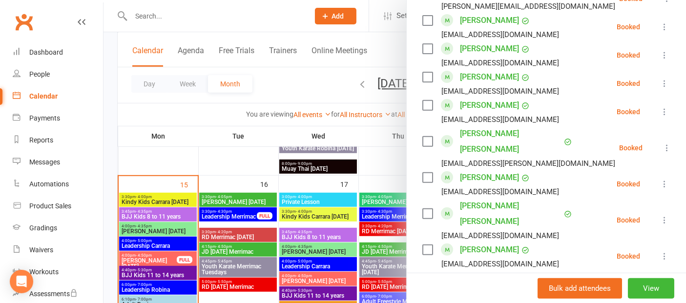
scroll to position [433, 0]
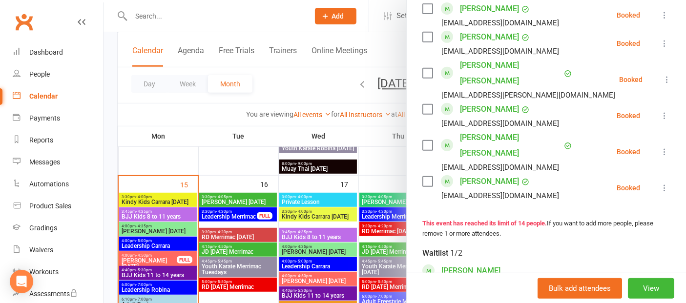
click at [221, 238] on div at bounding box center [394, 151] width 582 height 303
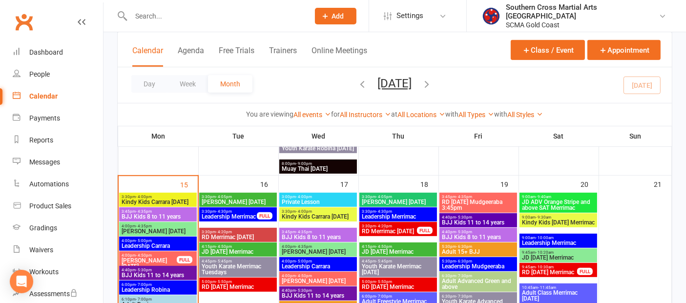
click at [222, 238] on span "RD Merrimac [DATE]" at bounding box center [238, 237] width 74 height 6
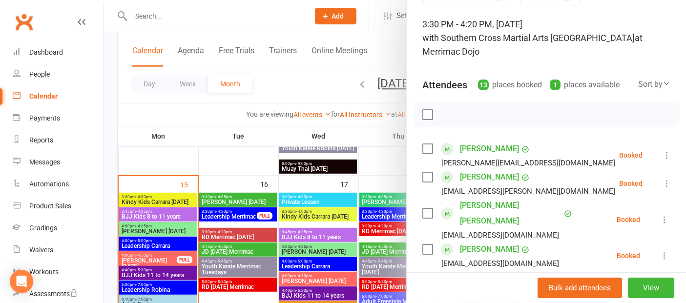
scroll to position [0, 0]
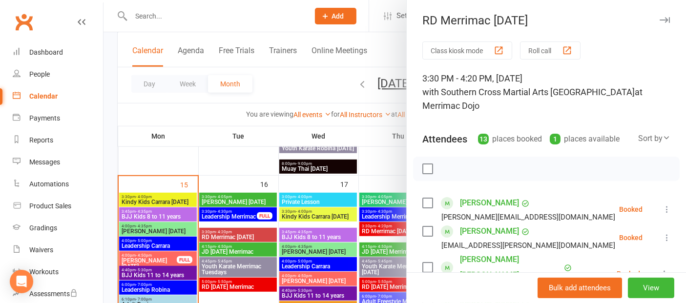
click at [178, 216] on div at bounding box center [394, 151] width 582 height 303
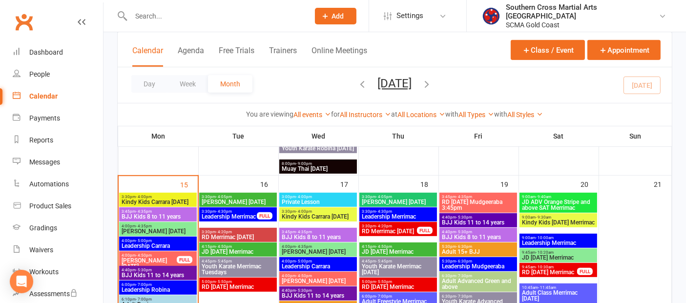
click at [178, 216] on span "BJJ Kids 8 to 11 years" at bounding box center [158, 217] width 74 height 6
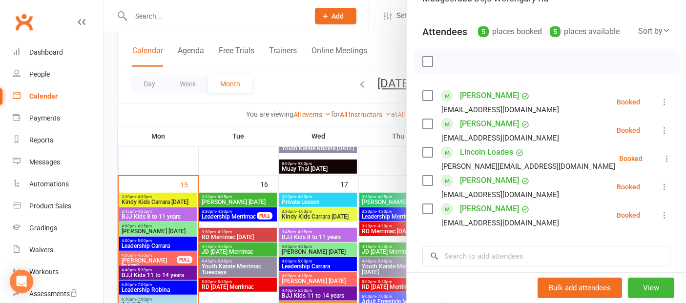
scroll to position [108, 0]
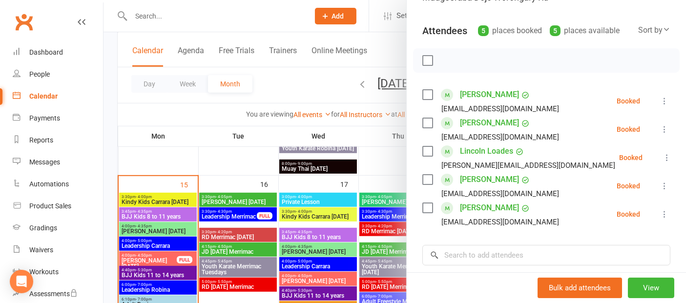
click at [307, 240] on div at bounding box center [394, 151] width 582 height 303
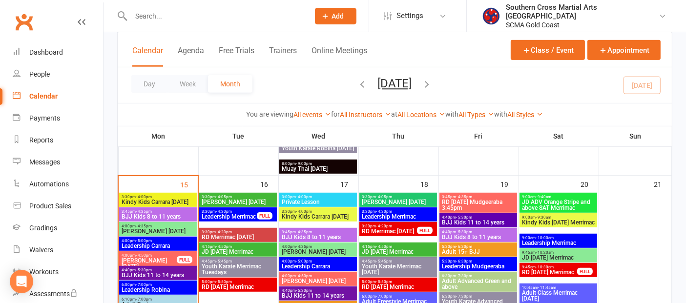
click at [309, 236] on span "BJJ Kids 8 to 11 years" at bounding box center [318, 237] width 74 height 6
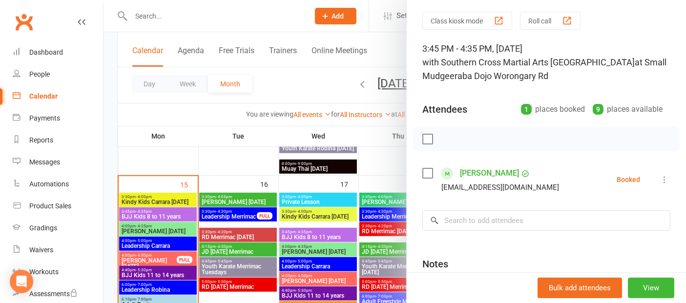
scroll to position [17, 0]
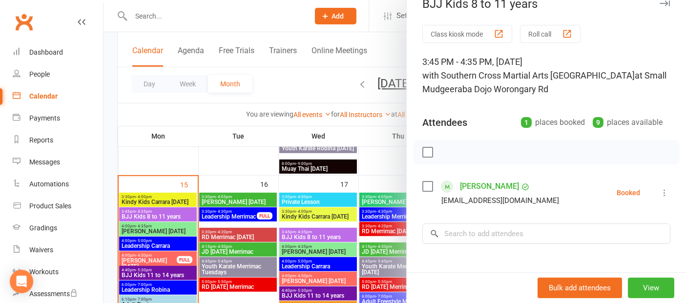
click at [159, 271] on div at bounding box center [394, 151] width 582 height 303
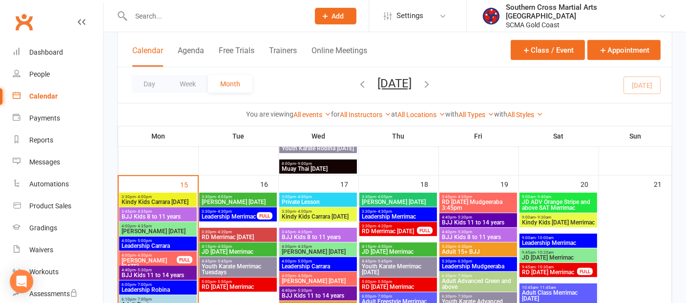
click at [159, 272] on span "BJJ Kids 11 to 14 years" at bounding box center [158, 275] width 74 height 6
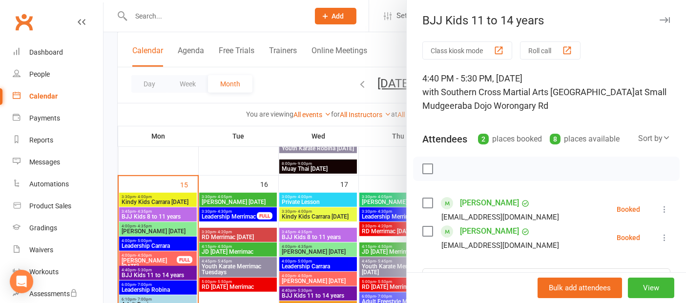
click at [314, 293] on div at bounding box center [394, 151] width 582 height 303
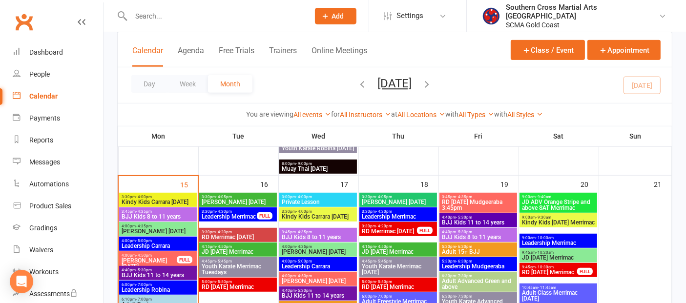
click at [314, 293] on span "BJJ Kids 11 to 14 years" at bounding box center [318, 296] width 74 height 6
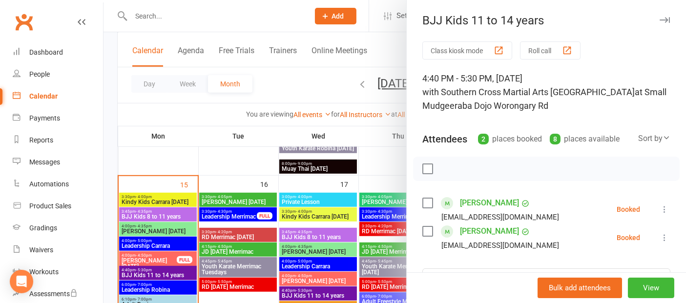
click at [377, 230] on div at bounding box center [394, 151] width 582 height 303
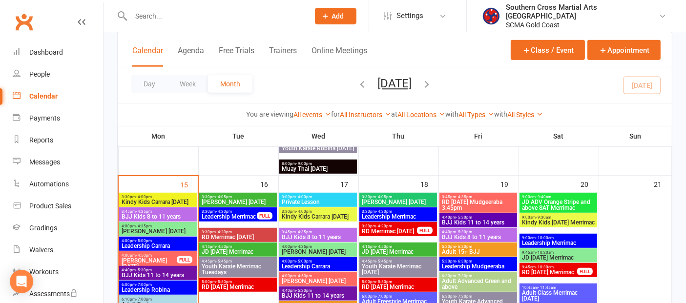
click at [490, 232] on span "4:40pm - 5:30pm" at bounding box center [478, 232] width 74 height 4
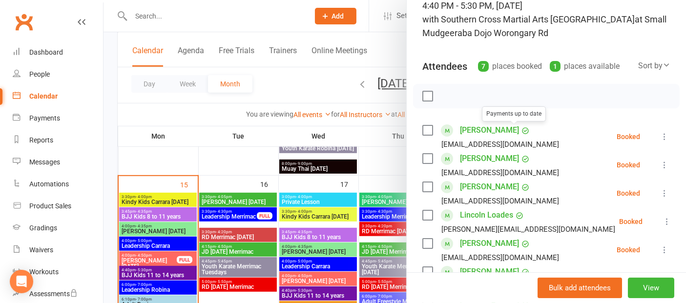
scroll to position [163, 0]
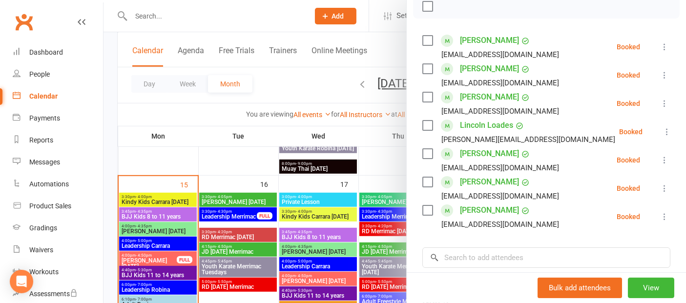
click at [140, 156] on div at bounding box center [394, 151] width 582 height 303
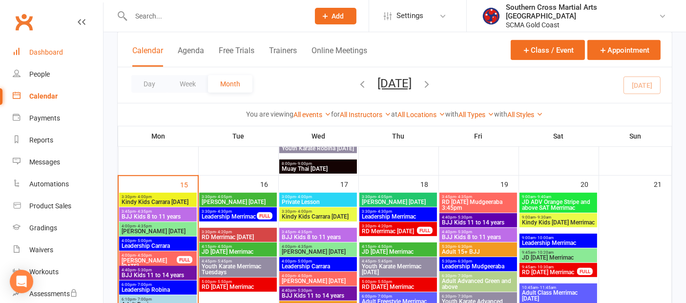
click at [64, 52] on link "Dashboard" at bounding box center [58, 52] width 90 height 22
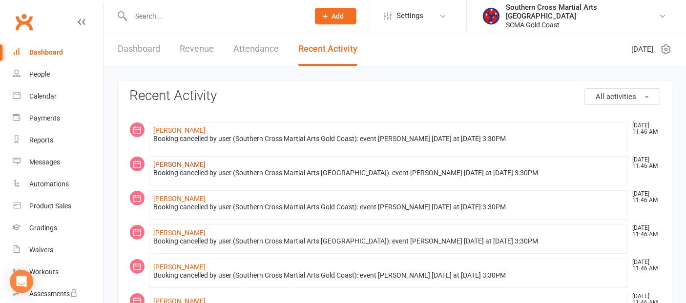
click at [174, 161] on link "[PERSON_NAME]" at bounding box center [179, 165] width 52 height 8
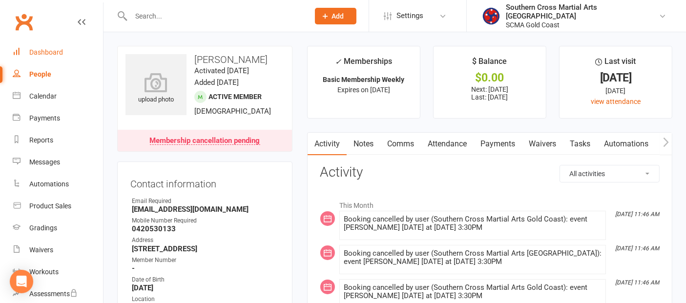
click at [43, 48] on div "Dashboard" at bounding box center [46, 52] width 34 height 8
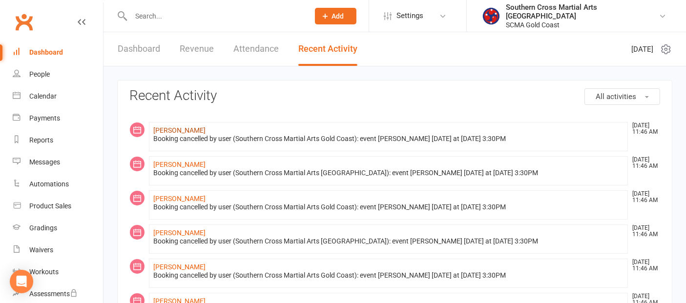
click at [181, 126] on link "[PERSON_NAME]" at bounding box center [179, 130] width 52 height 8
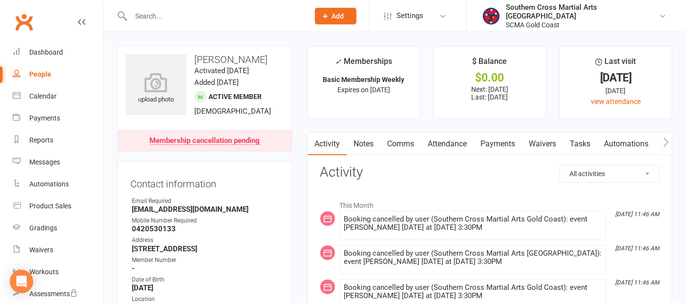
click at [47, 65] on link "People" at bounding box center [58, 74] width 90 height 22
select select "100"
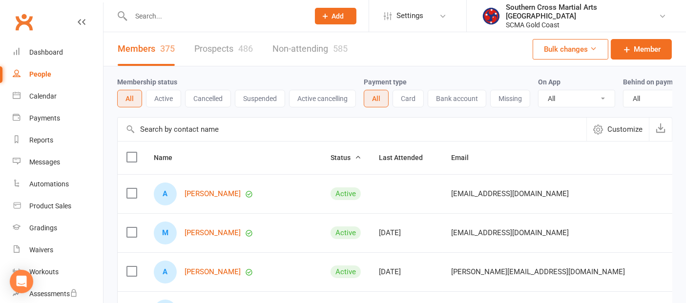
click at [230, 135] on input "text" at bounding box center [352, 129] width 469 height 23
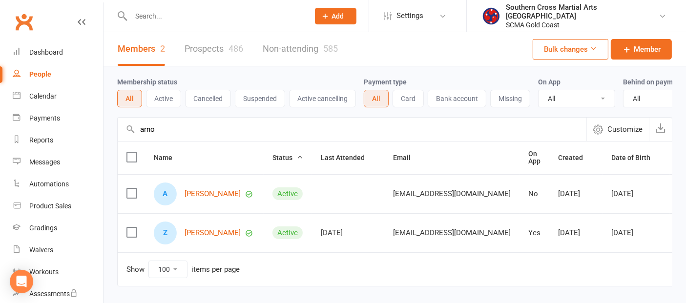
type input "arno"
click at [46, 45] on link "Dashboard" at bounding box center [58, 52] width 90 height 22
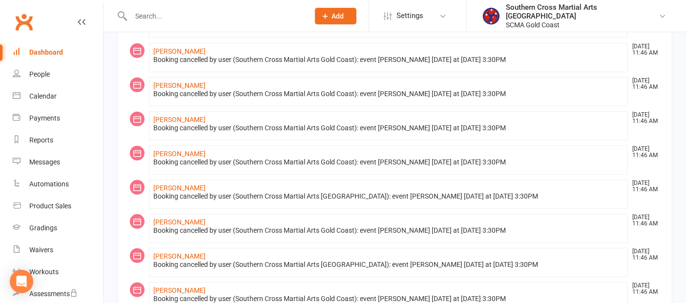
scroll to position [381, 0]
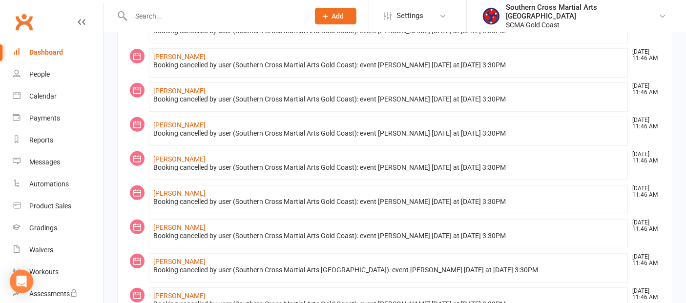
click at [41, 53] on div "Dashboard" at bounding box center [46, 52] width 34 height 8
click at [30, 47] on link "Dashboard" at bounding box center [58, 52] width 90 height 22
click at [45, 156] on link "Messages" at bounding box center [58, 162] width 90 height 22
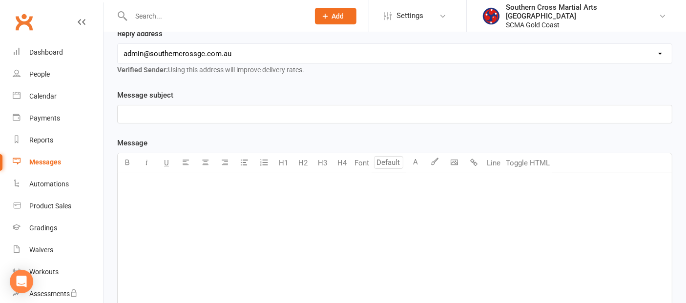
scroll to position [163, 0]
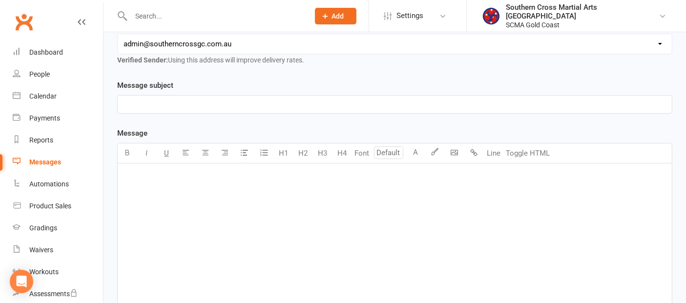
click at [176, 180] on div "﻿" at bounding box center [395, 237] width 554 height 146
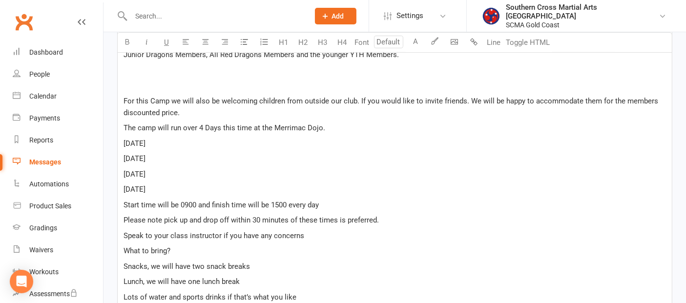
scroll to position [239, 0]
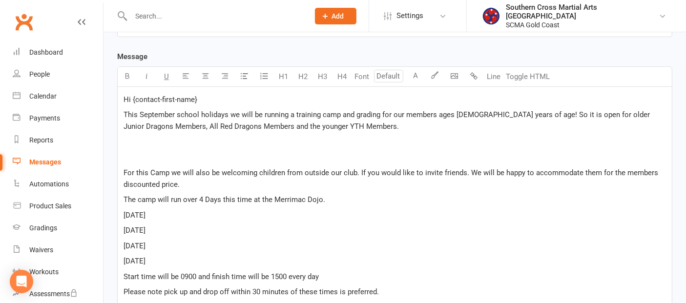
drag, startPoint x: 207, startPoint y: 95, endPoint x: 130, endPoint y: 99, distance: 77.2
click at [130, 99] on p "Hi {contact-first-name}" at bounding box center [394, 100] width 542 height 12
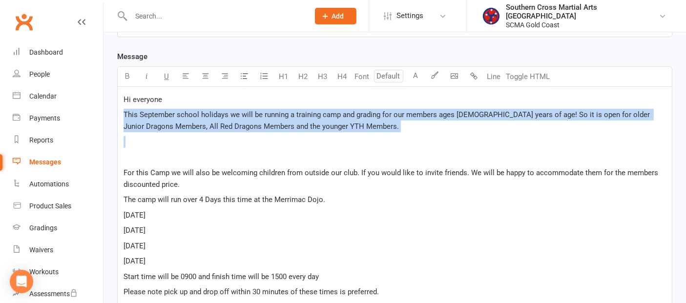
drag, startPoint x: 195, startPoint y: 143, endPoint x: 118, endPoint y: 115, distance: 82.4
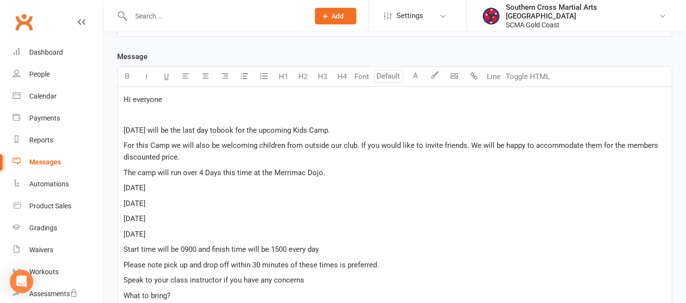
click at [210, 128] on span "[DATE] will be the last day tobook for the upcoming Kids Camp." at bounding box center [226, 130] width 206 height 9
click at [213, 130] on span "[DATE] will be the last day tobook for the upcoming Kids Camp." at bounding box center [226, 130] width 206 height 9
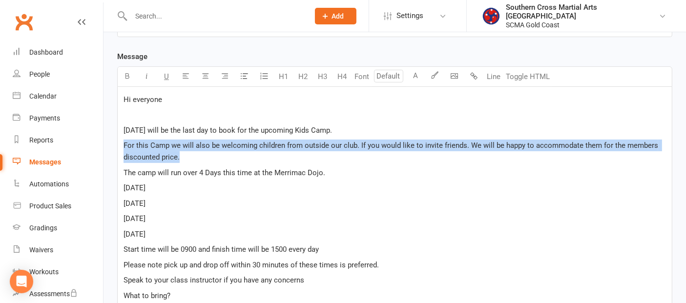
drag, startPoint x: 184, startPoint y: 161, endPoint x: 121, endPoint y: 145, distance: 65.4
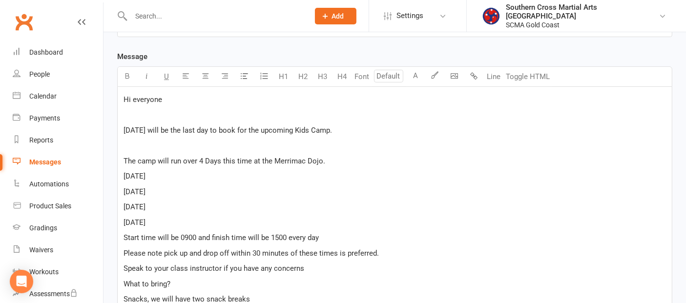
click at [155, 113] on p "﻿" at bounding box center [394, 115] width 542 height 12
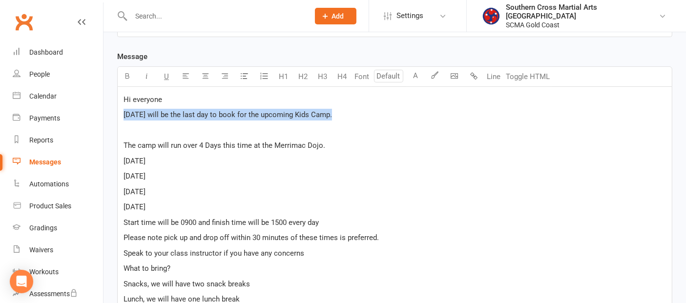
drag, startPoint x: 330, startPoint y: 111, endPoint x: 120, endPoint y: 117, distance: 210.5
click at [128, 73] on icon "button" at bounding box center [127, 75] width 7 height 7
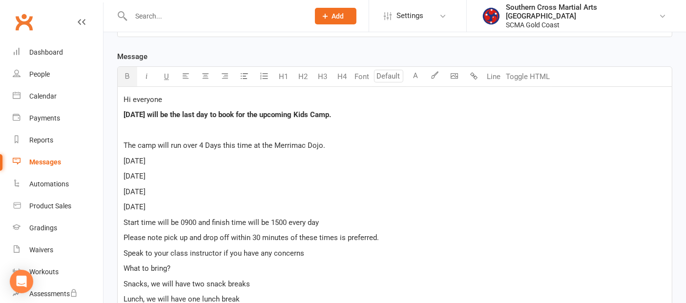
click at [145, 131] on p "﻿" at bounding box center [394, 130] width 542 height 12
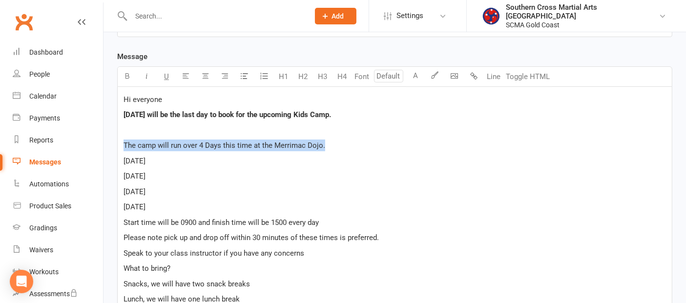
drag, startPoint x: 328, startPoint y: 141, endPoint x: 119, endPoint y: 138, distance: 209.4
click at [129, 76] on icon "button" at bounding box center [127, 75] width 7 height 7
drag, startPoint x: 126, startPoint y: 159, endPoint x: 184, endPoint y: 205, distance: 73.7
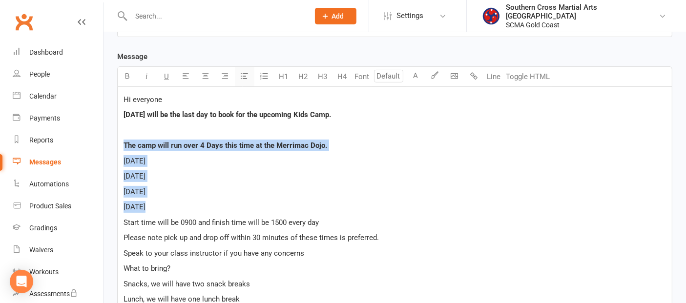
click at [238, 72] on button "button" at bounding box center [245, 77] width 20 height 20
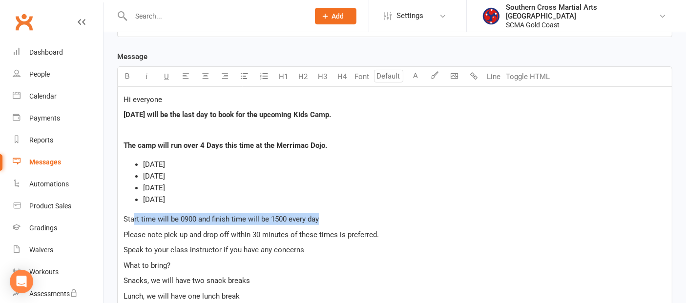
drag, startPoint x: 296, startPoint y: 219, endPoint x: 132, endPoint y: 217, distance: 163.5
click at [132, 217] on p "Start time will be 0900 and finish time will be 1500 every day" at bounding box center [394, 219] width 542 height 12
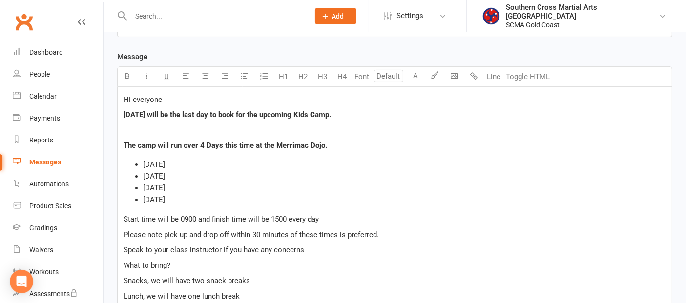
click at [131, 218] on span "Start time will be 0900 and finish time will be 1500 every day" at bounding box center [220, 219] width 195 height 9
drag, startPoint x: 123, startPoint y: 261, endPoint x: 173, endPoint y: 261, distance: 50.8
click at [129, 72] on icon "button" at bounding box center [127, 75] width 7 height 7
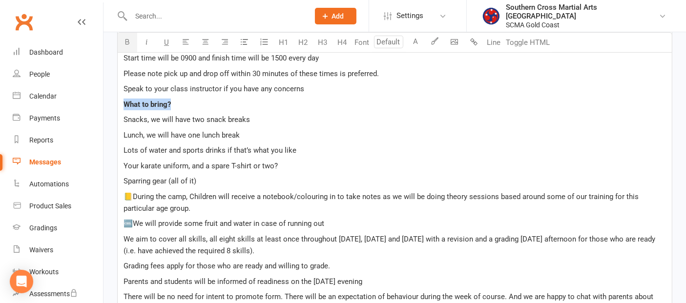
scroll to position [402, 0]
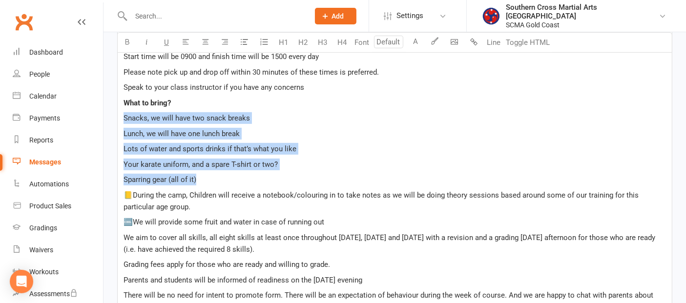
drag, startPoint x: 201, startPoint y: 176, endPoint x: 117, endPoint y: 122, distance: 100.2
click at [117, 122] on div "Hi everyone [DATE] will be the last day to book for the upcoming Kids Camp. ﻿ T…" at bounding box center [394, 233] width 555 height 619
click at [246, 42] on icon "button" at bounding box center [244, 41] width 7 height 7
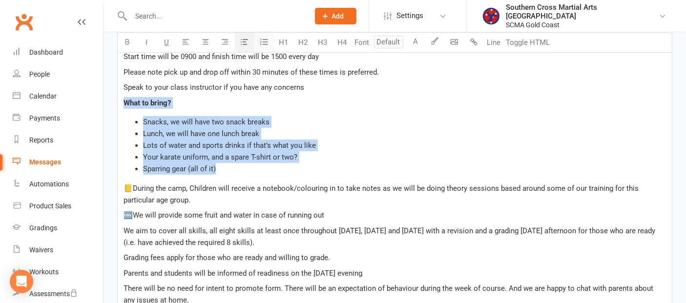
click at [259, 46] on icon "button" at bounding box center [264, 42] width 10 height 10
click at [295, 154] on span "Your karate uniform, and a spare T-shirt or two?" at bounding box center [220, 157] width 154 height 9
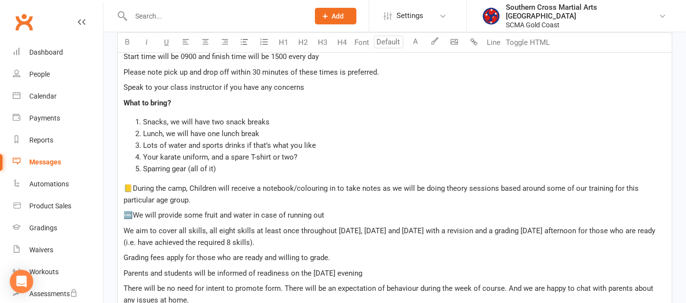
click at [122, 269] on div "Hi everyone [DATE] will be the last day to book for the upcoming Kids Camp. ﻿ T…" at bounding box center [395, 230] width 554 height 612
click at [121, 257] on div "Hi everyone [DATE] will be the last day to book for the upcoming Kids Camp. ﻿ T…" at bounding box center [395, 230] width 554 height 612
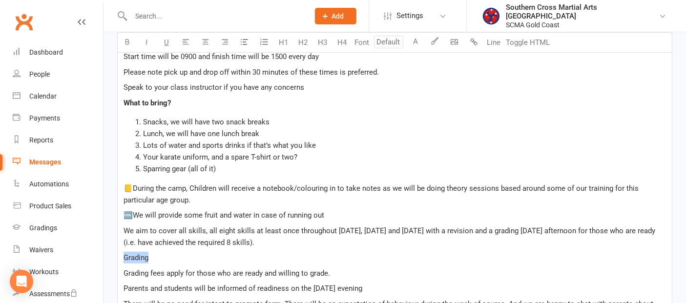
drag, startPoint x: 144, startPoint y: 255, endPoint x: 117, endPoint y: 253, distance: 27.9
click at [117, 253] on div "Hi everyone [DATE] will be the last day to book for the upcoming Kids Camp. ﻿ T…" at bounding box center [394, 238] width 555 height 628
click at [124, 41] on icon "button" at bounding box center [127, 41] width 7 height 7
click at [163, 252] on p "Grading" at bounding box center [394, 258] width 542 height 12
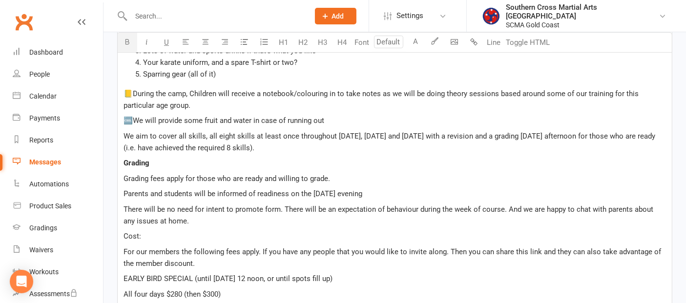
scroll to position [510, 0]
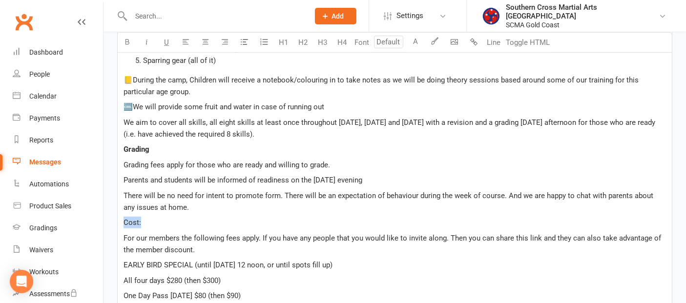
drag, startPoint x: 165, startPoint y: 223, endPoint x: 114, endPoint y: 221, distance: 50.8
click at [114, 221] on div "Message subject ﻿ Message U H1 H2 H3 H4 Font A Line Toggle HTML Hi everyone [DA…" at bounding box center [395, 139] width 570 height 814
click at [127, 48] on button "button" at bounding box center [128, 43] width 20 height 20
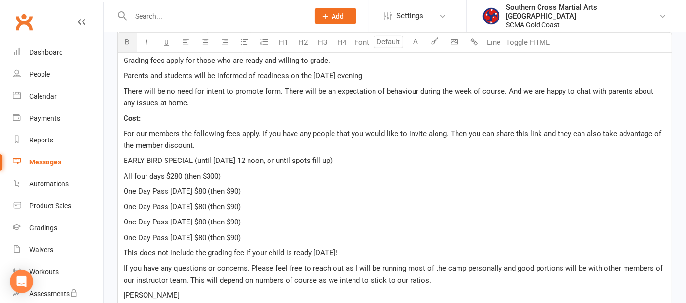
scroll to position [619, 0]
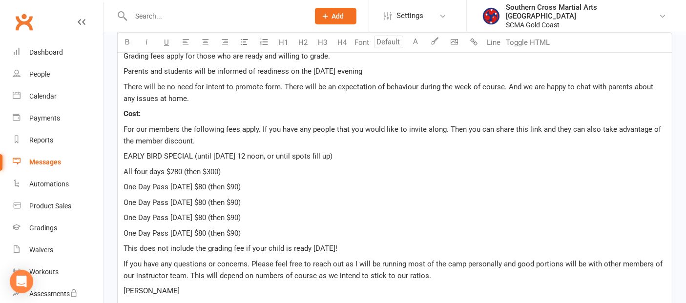
drag, startPoint x: 378, startPoint y: 152, endPoint x: 109, endPoint y: 149, distance: 268.5
click at [110, 149] on div "Message subject ﻿ Message U H1 H2 H3 H4 Font A Line Toggle HTML Hi everyone [DA…" at bounding box center [395, 30] width 570 height 814
drag, startPoint x: 231, startPoint y: 166, endPoint x: 173, endPoint y: 171, distance: 57.8
click at [173, 171] on p "All four days $280 (then $300)" at bounding box center [394, 172] width 542 height 12
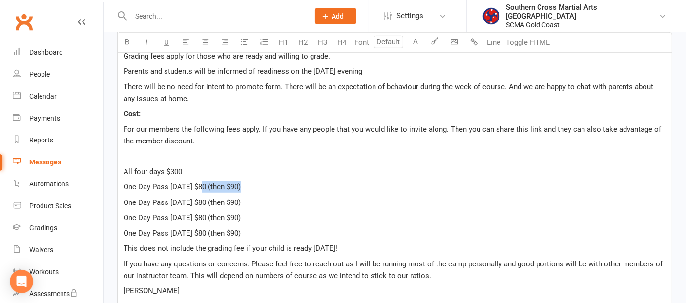
drag, startPoint x: 245, startPoint y: 186, endPoint x: 208, endPoint y: 185, distance: 37.1
click at [208, 185] on p "One Day Pass [DATE] $80 (then $90)" at bounding box center [394, 187] width 542 height 12
drag, startPoint x: 247, startPoint y: 201, endPoint x: 212, endPoint y: 203, distance: 34.2
click at [212, 203] on span "One Day Pass [DATE] $80 (then $90)" at bounding box center [181, 202] width 117 height 9
drag, startPoint x: 270, startPoint y: 216, endPoint x: 217, endPoint y: 214, distance: 53.7
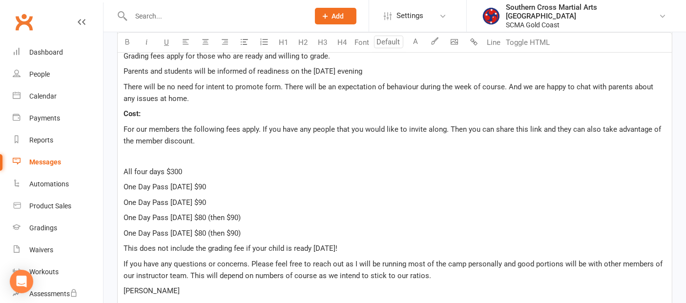
click at [217, 214] on p "One Day Pass [DATE] $80 (then $90)" at bounding box center [394, 218] width 542 height 12
drag, startPoint x: 257, startPoint y: 229, endPoint x: 207, endPoint y: 230, distance: 50.3
click at [207, 230] on p "One Day Pass [DATE] $80 (then $90)" at bounding box center [394, 233] width 542 height 12
click at [372, 243] on p "This does not include the grading fee if your child is ready [DATE]!" at bounding box center [394, 249] width 542 height 12
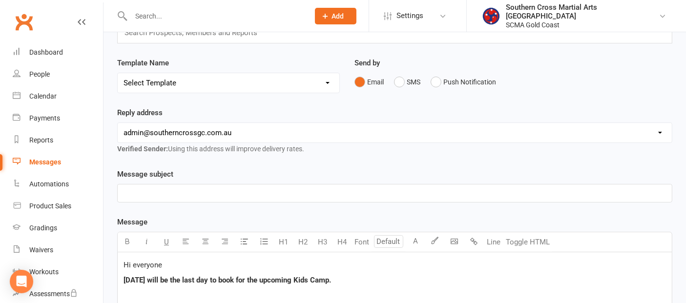
scroll to position [163, 0]
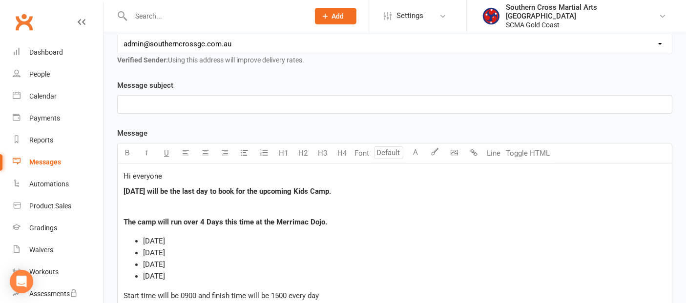
click at [141, 99] on p "﻿" at bounding box center [394, 105] width 542 height 12
click at [247, 102] on span "Reminder-4 days left to book for Kids camp" at bounding box center [193, 104] width 141 height 9
click at [159, 102] on span "Reminder-4 days left to book for Kids Camp" at bounding box center [194, 104] width 142 height 9
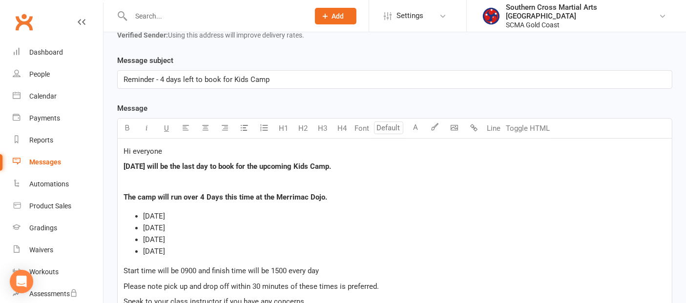
scroll to position [186, 0]
click at [204, 153] on p "Hi everyone" at bounding box center [394, 152] width 542 height 12
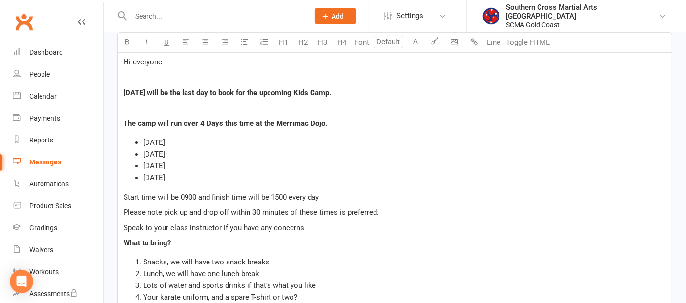
scroll to position [295, 0]
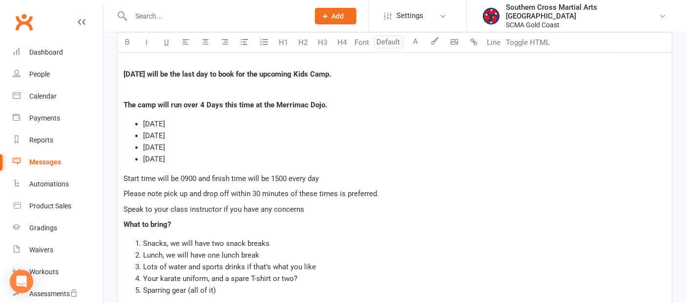
click at [339, 101] on p "The camp will run over 4 Days this time at the Merrimac Dojo." at bounding box center [394, 105] width 542 height 12
click at [335, 102] on span "The camp will run over 4 Days this time at the Merrimac Dojo. ANd is for childr…" at bounding box center [316, 105] width 387 height 9
click at [327, 103] on span "The camp will run over 4 Days this time at the Merrimac Dojo. And is for childr…" at bounding box center [315, 105] width 385 height 9
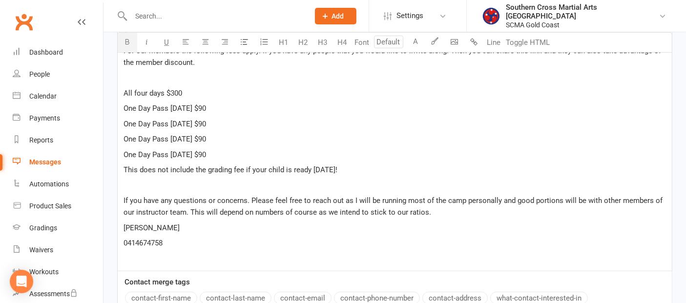
scroll to position [729, 0]
drag, startPoint x: 175, startPoint y: 91, endPoint x: 113, endPoint y: 89, distance: 62.5
drag, startPoint x: 220, startPoint y: 106, endPoint x: 117, endPoint y: 102, distance: 103.1
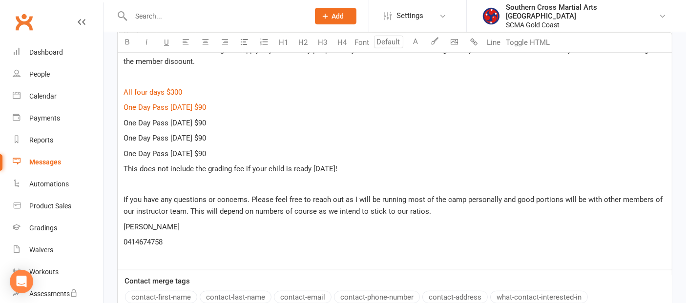
drag, startPoint x: 218, startPoint y: 120, endPoint x: 120, endPoint y: 120, distance: 97.6
drag, startPoint x: 224, startPoint y: 136, endPoint x: 114, endPoint y: 140, distance: 110.4
drag, startPoint x: 210, startPoint y: 148, endPoint x: 246, endPoint y: 115, distance: 48.3
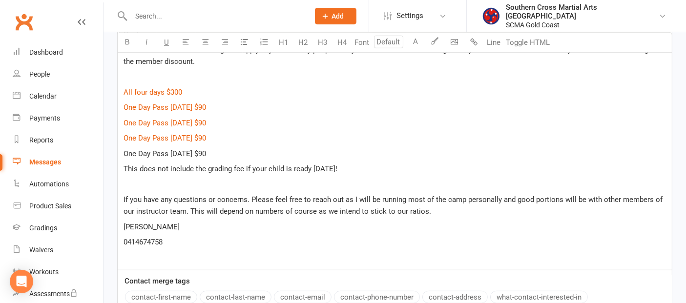
click at [495, 214] on p "If you have any questions or concerns. Please feel free to reach out as I will …" at bounding box center [394, 205] width 542 height 23
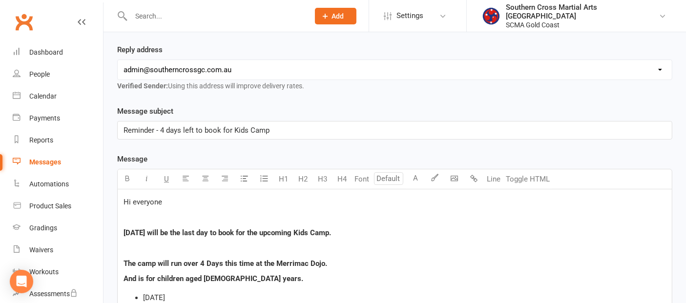
scroll to position [132, 0]
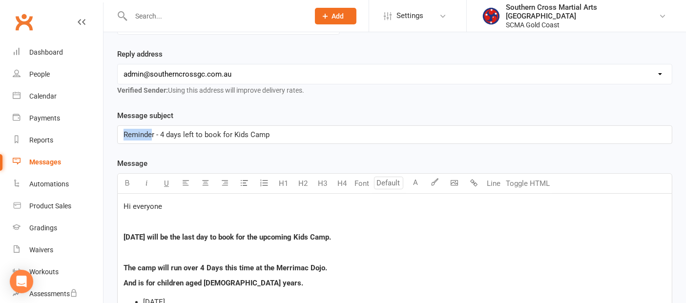
drag, startPoint x: 152, startPoint y: 133, endPoint x: 121, endPoint y: 137, distance: 31.0
click at [121, 137] on div "Reminder - 4 days left to book for Kids Camp" at bounding box center [395, 135] width 554 height 18
click at [155, 135] on span "Reminder - 4 days left to book for Kids Camp" at bounding box center [196, 134] width 146 height 9
drag, startPoint x: 152, startPoint y: 133, endPoint x: 112, endPoint y: 135, distance: 39.6
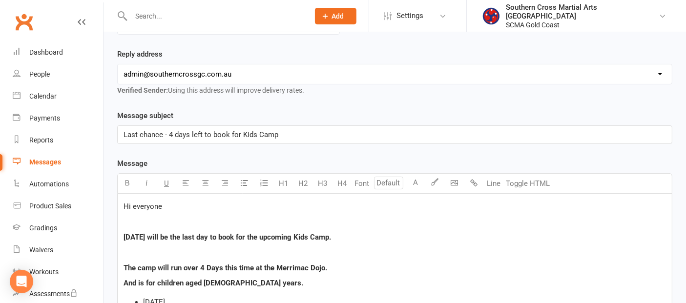
click at [203, 132] on span "Last chance - 4 days left to book for Kids Camp" at bounding box center [200, 134] width 155 height 9
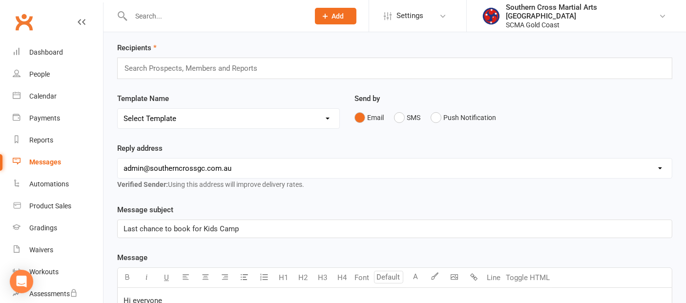
scroll to position [0, 0]
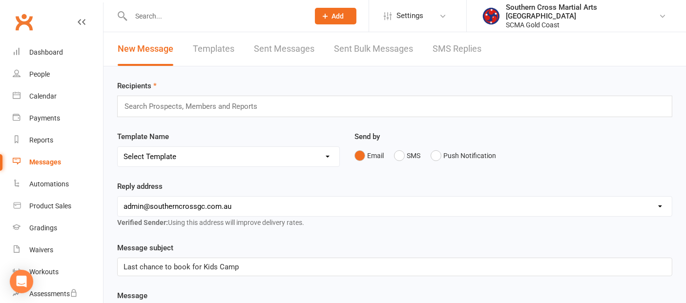
click at [163, 104] on input "text" at bounding box center [194, 106] width 143 height 13
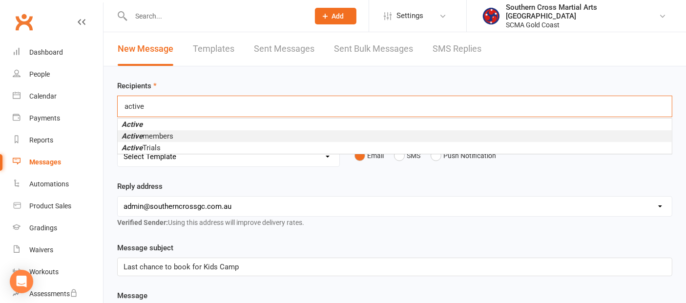
type input "active"
click at [157, 130] on li "Active members" at bounding box center [395, 136] width 554 height 12
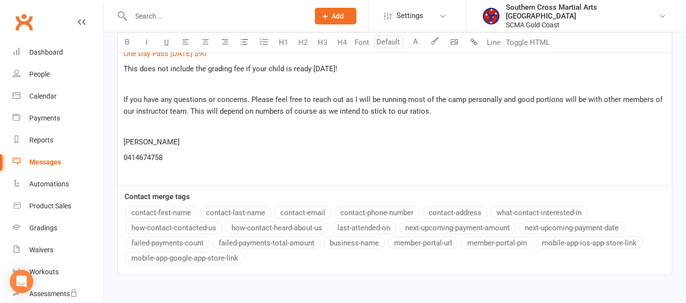
scroll to position [887, 0]
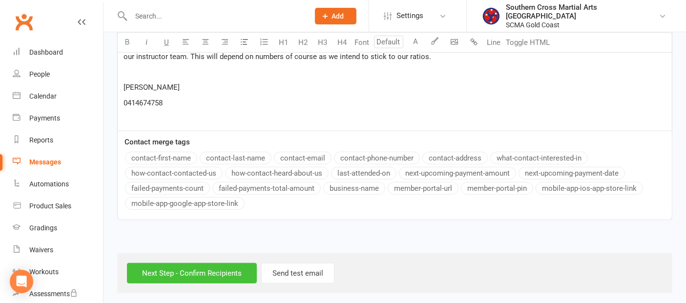
click at [190, 272] on input "Next Step - Confirm Recipients" at bounding box center [192, 273] width 130 height 21
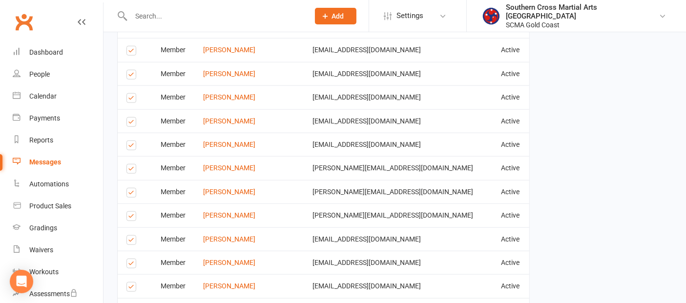
scroll to position [867, 0]
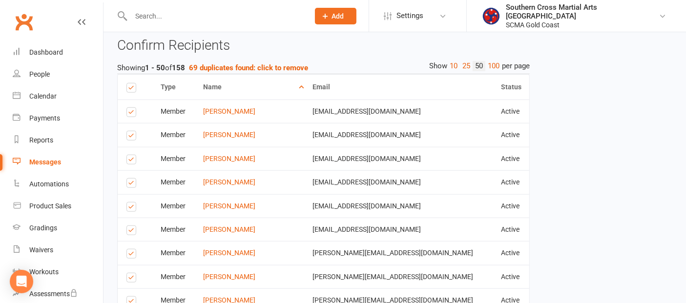
click at [131, 161] on label at bounding box center [132, 161] width 13 height 0
click at [131, 155] on input "checkbox" at bounding box center [129, 155] width 6 height 0
click at [130, 185] on label at bounding box center [132, 185] width 13 height 0
click at [130, 179] on input "checkbox" at bounding box center [129, 179] width 6 height 0
click at [131, 208] on label at bounding box center [132, 208] width 13 height 0
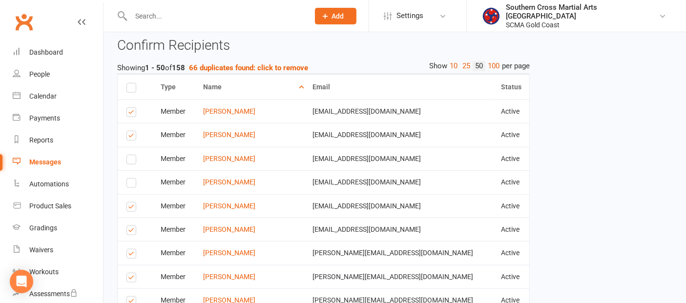
click at [131, 203] on input "checkbox" at bounding box center [129, 203] width 6 height 0
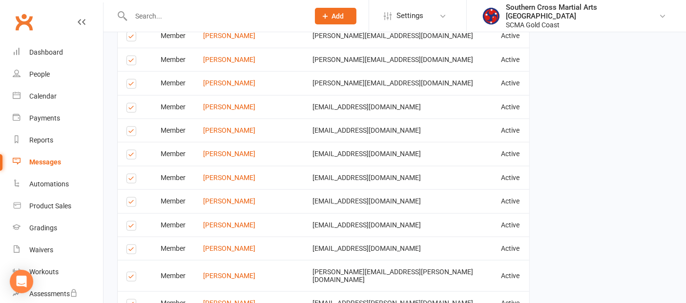
scroll to position [1139, 0]
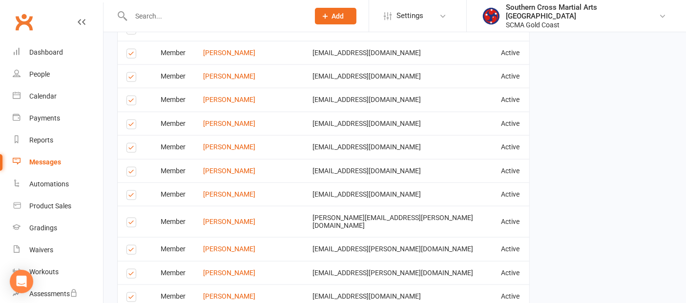
click at [134, 224] on label at bounding box center [132, 224] width 13 height 0
click at [133, 218] on input "checkbox" at bounding box center [129, 218] width 6 height 0
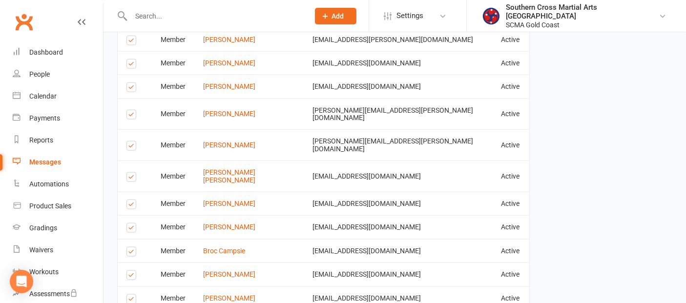
scroll to position [1410, 0]
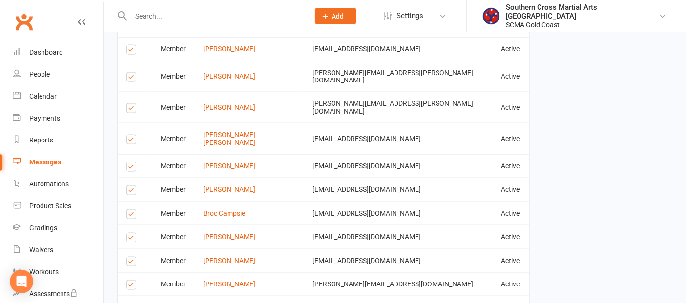
click at [128, 216] on label at bounding box center [132, 216] width 13 height 0
click at [128, 210] on input "checkbox" at bounding box center [129, 210] width 6 height 0
click at [134, 239] on label at bounding box center [132, 239] width 13 height 0
click at [133, 233] on input "checkbox" at bounding box center [129, 233] width 6 height 0
click at [131, 263] on label at bounding box center [132, 263] width 13 height 0
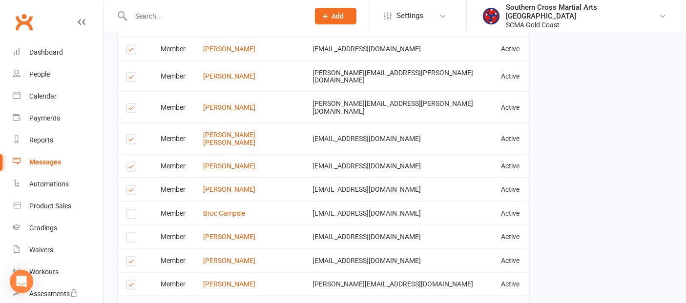
click at [131, 257] on input "checkbox" at bounding box center [129, 257] width 6 height 0
click at [130, 287] on label at bounding box center [132, 287] width 13 height 0
click at [130, 281] on input "checkbox" at bounding box center [129, 281] width 6 height 0
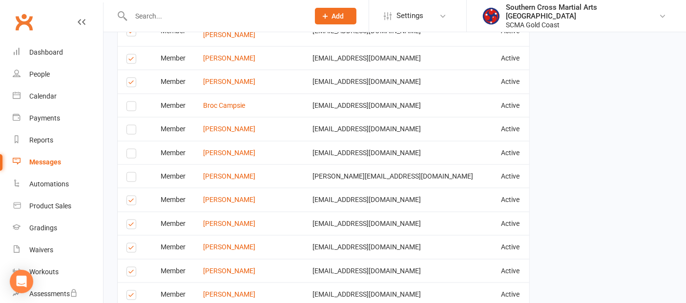
scroll to position [1519, 0]
click at [132, 201] on label at bounding box center [132, 201] width 13 height 0
click at [132, 195] on input "checkbox" at bounding box center [129, 195] width 6 height 0
click at [132, 225] on label at bounding box center [132, 225] width 13 height 0
click at [132, 219] on input "checkbox" at bounding box center [129, 219] width 6 height 0
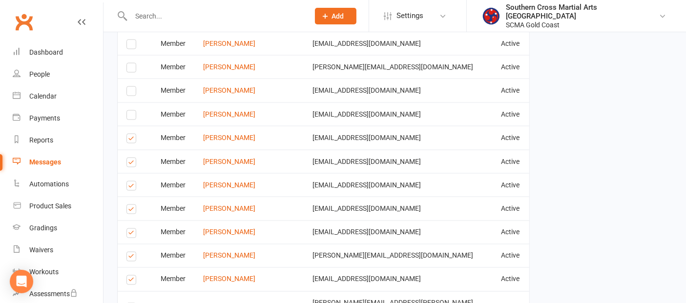
scroll to position [1681, 0]
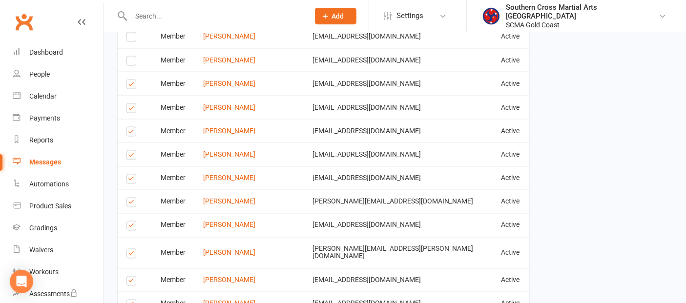
click at [131, 204] on label at bounding box center [132, 204] width 13 height 0
click at [131, 198] on input "checkbox" at bounding box center [129, 198] width 6 height 0
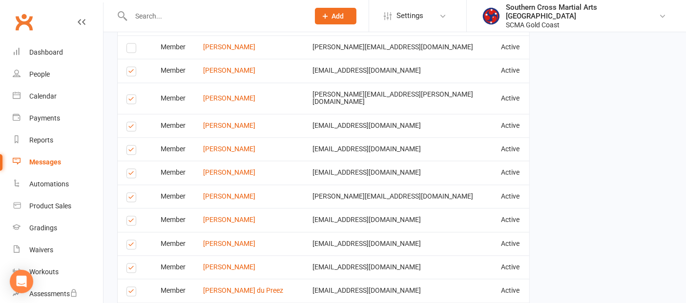
scroll to position [1942, 0]
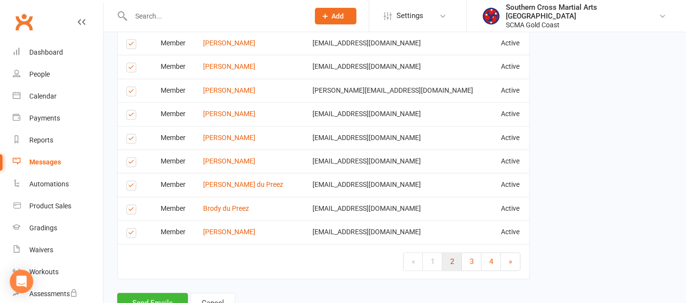
click at [445, 253] on link "2" at bounding box center [452, 262] width 20 height 18
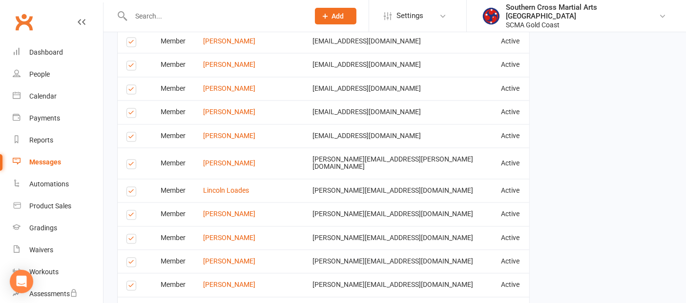
scroll to position [1779, 0]
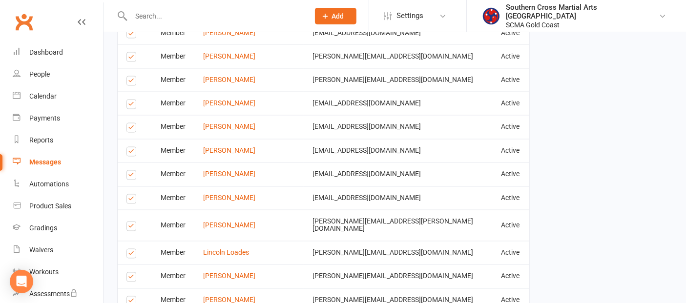
click at [128, 279] on label at bounding box center [132, 279] width 13 height 0
click at [128, 273] on input "checkbox" at bounding box center [129, 273] width 6 height 0
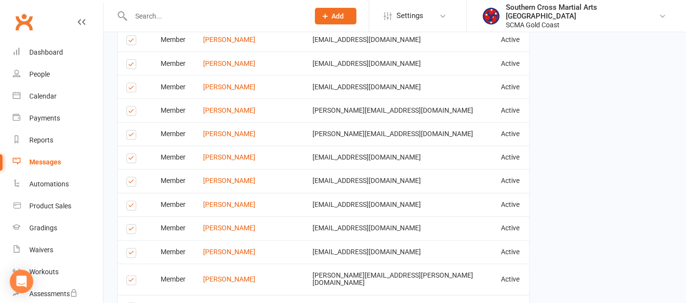
scroll to position [1616, 0]
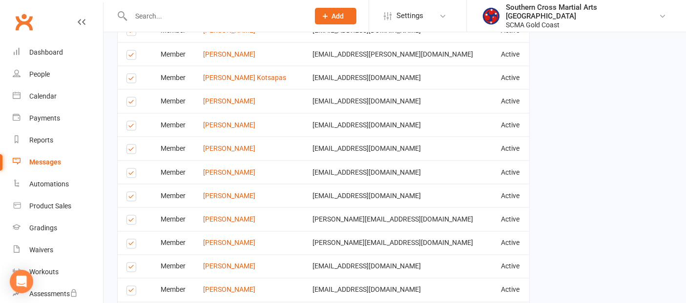
click at [131, 246] on label at bounding box center [132, 246] width 13 height 0
click at [131, 240] on input "checkbox" at bounding box center [129, 240] width 6 height 0
click at [129, 198] on label at bounding box center [132, 198] width 13 height 0
click at [129, 192] on input "checkbox" at bounding box center [129, 192] width 6 height 0
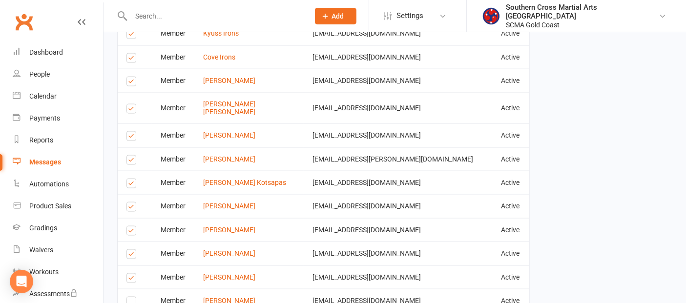
scroll to position [1508, 0]
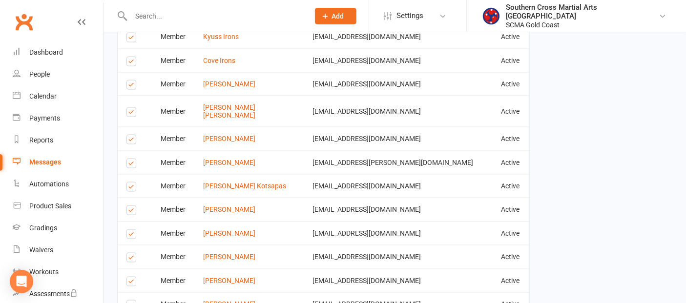
click at [131, 283] on label at bounding box center [132, 283] width 13 height 0
click at [131, 277] on input "checkbox" at bounding box center [129, 277] width 6 height 0
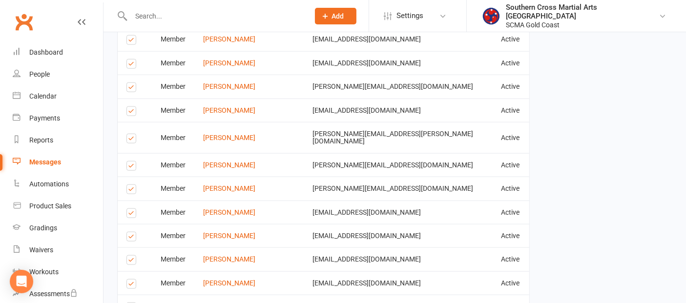
scroll to position [1182, 0]
click at [132, 192] on label at bounding box center [132, 192] width 13 height 0
click at [132, 186] on input "checkbox" at bounding box center [129, 186] width 6 height 0
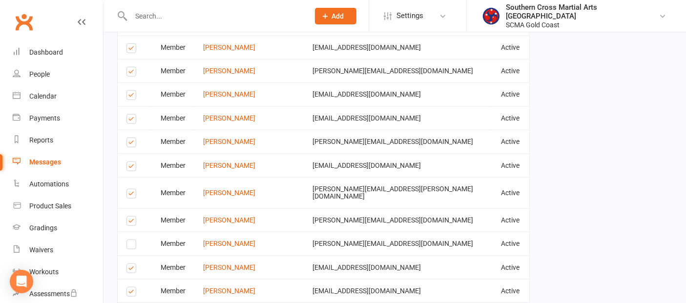
scroll to position [1020, 0]
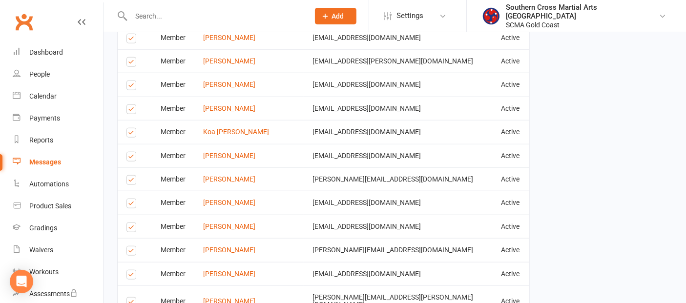
click at [131, 252] on label at bounding box center [132, 252] width 13 height 0
click at [131, 247] on input "checkbox" at bounding box center [129, 247] width 6 height 0
click at [133, 229] on label at bounding box center [132, 229] width 13 height 0
click at [133, 223] on input "checkbox" at bounding box center [129, 223] width 6 height 0
click at [129, 87] on label at bounding box center [132, 87] width 13 height 0
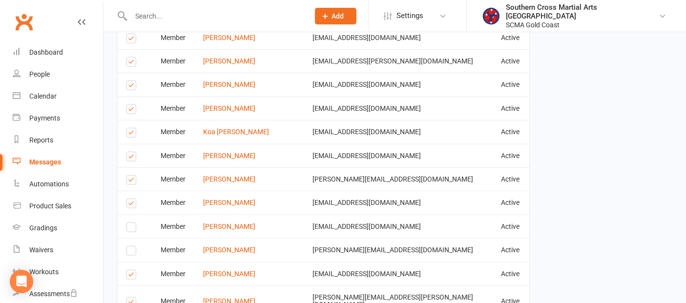
click at [129, 81] on input "checkbox" at bounding box center [129, 81] width 6 height 0
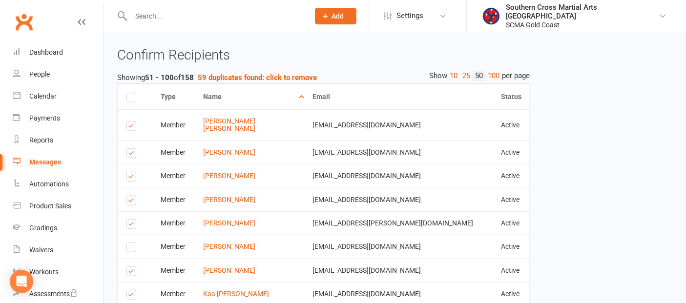
scroll to position [857, 0]
click at [133, 226] on label at bounding box center [132, 226] width 13 height 0
click at [133, 220] on input "checkbox" at bounding box center [129, 220] width 6 height 0
click at [129, 155] on label at bounding box center [132, 155] width 13 height 0
click at [129, 149] on input "checkbox" at bounding box center [129, 149] width 6 height 0
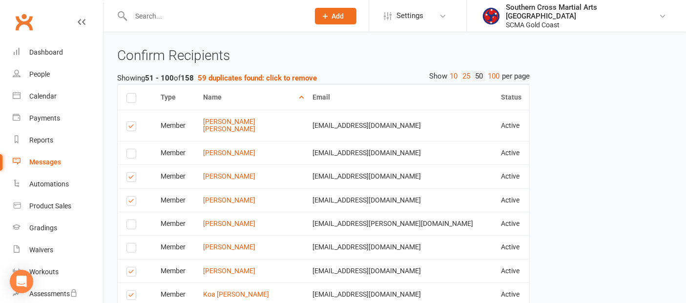
click at [132, 179] on label at bounding box center [132, 179] width 13 height 0
click at [132, 173] on input "checkbox" at bounding box center [129, 173] width 6 height 0
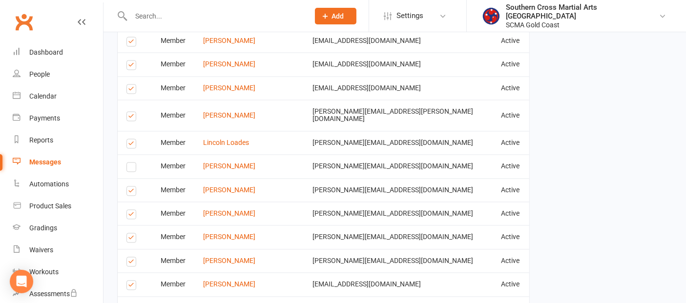
scroll to position [1942, 0]
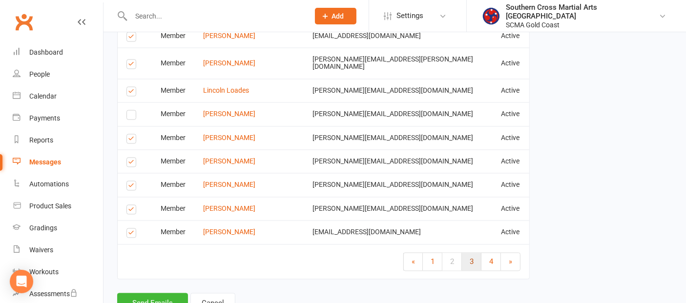
click at [475, 253] on link "3" at bounding box center [472, 262] width 20 height 18
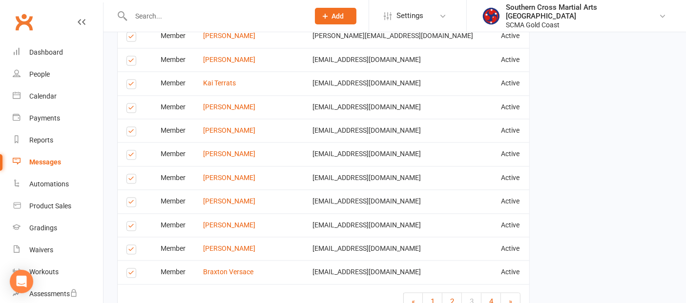
scroll to position [1779, 0]
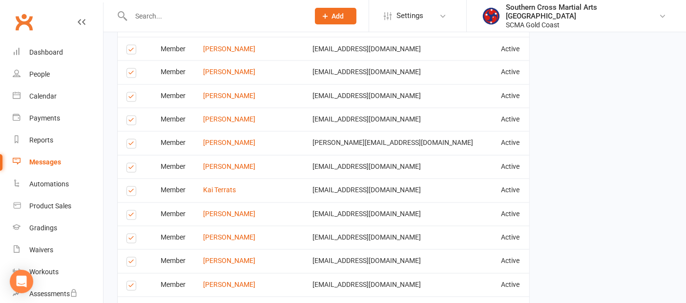
click at [129, 217] on label at bounding box center [132, 217] width 13 height 0
click at [129, 211] on input "checkbox" at bounding box center [129, 211] width 6 height 0
click at [132, 169] on label at bounding box center [132, 169] width 13 height 0
click at [132, 164] on input "checkbox" at bounding box center [129, 164] width 6 height 0
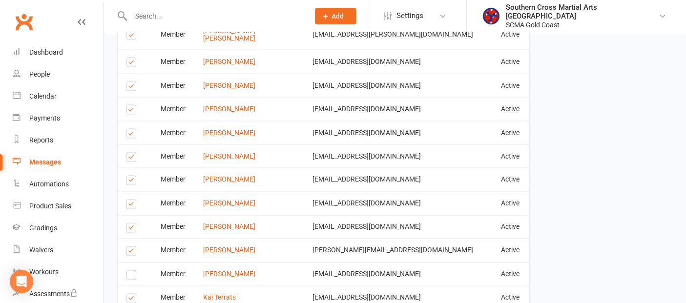
scroll to position [1670, 0]
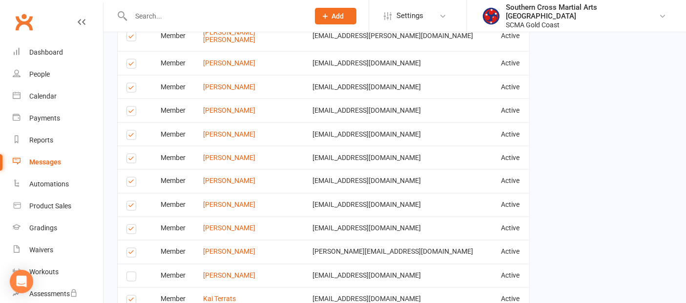
click at [133, 207] on label at bounding box center [132, 207] width 13 height 0
click at [133, 202] on input "checkbox" at bounding box center [129, 202] width 6 height 0
click at [133, 184] on label at bounding box center [132, 184] width 13 height 0
click at [133, 178] on input "checkbox" at bounding box center [129, 178] width 6 height 0
click at [130, 137] on label at bounding box center [132, 137] width 13 height 0
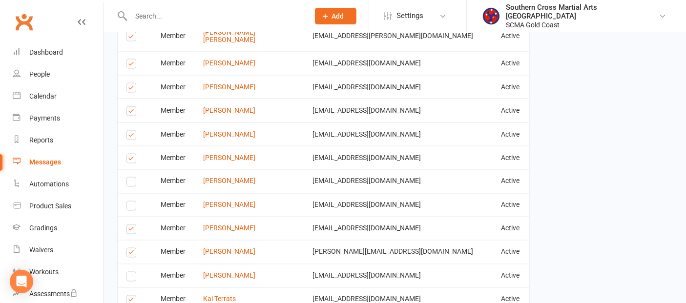
click at [130, 131] on input "checkbox" at bounding box center [129, 131] width 6 height 0
click at [130, 113] on label at bounding box center [132, 113] width 13 height 0
click at [130, 107] on input "checkbox" at bounding box center [129, 107] width 6 height 0
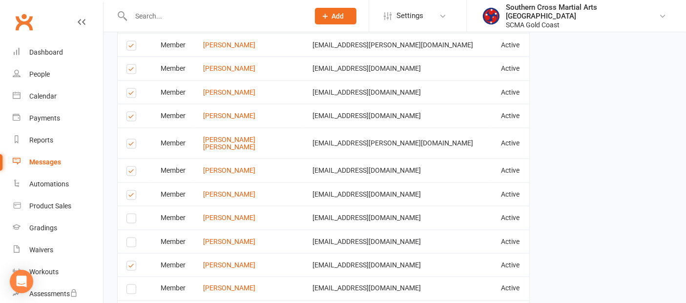
scroll to position [1562, 0]
click at [132, 198] on label at bounding box center [132, 198] width 13 height 0
click at [132, 192] on input "checkbox" at bounding box center [129, 192] width 6 height 0
click at [134, 174] on label at bounding box center [132, 174] width 13 height 0
click at [133, 168] on input "checkbox" at bounding box center [129, 168] width 6 height 0
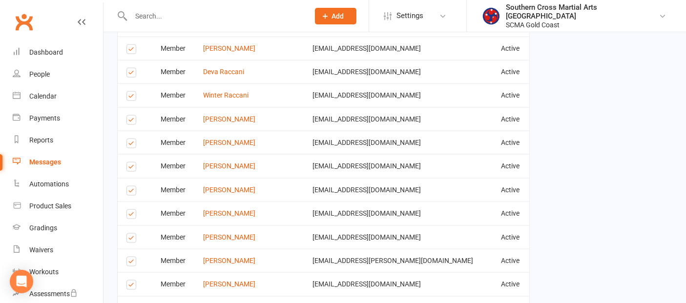
scroll to position [1345, 0]
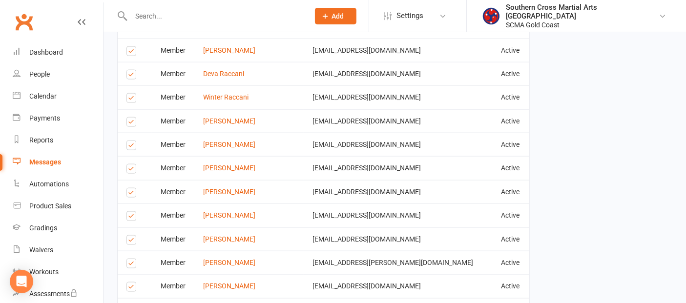
click at [133, 194] on label at bounding box center [132, 194] width 13 height 0
click at [133, 188] on input "checkbox" at bounding box center [129, 188] width 6 height 0
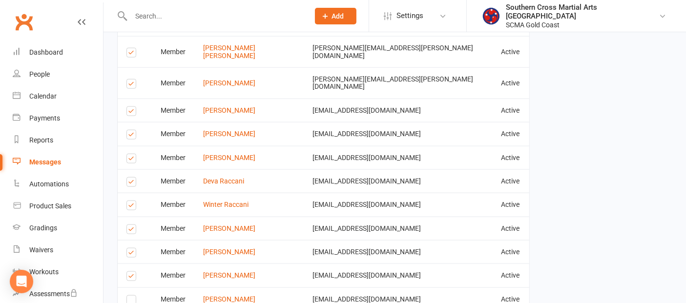
scroll to position [1237, 0]
click at [133, 161] on label at bounding box center [132, 161] width 13 height 0
click at [133, 155] on input "checkbox" at bounding box center [129, 155] width 6 height 0
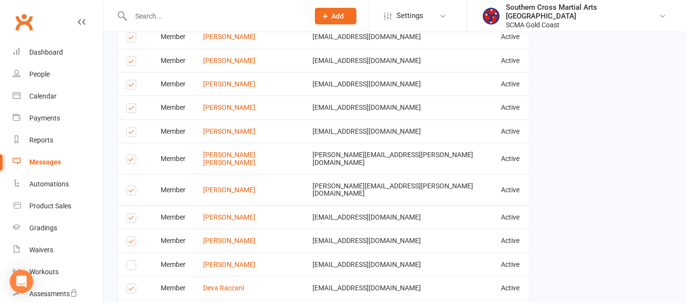
scroll to position [1128, 0]
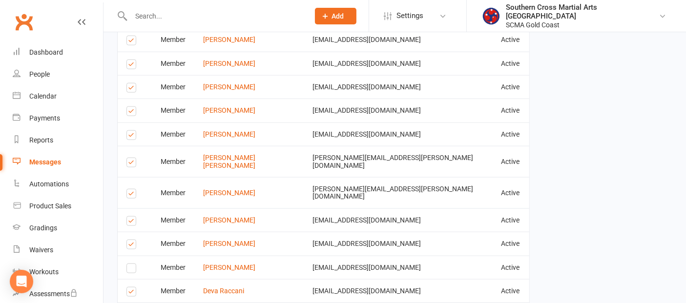
click at [129, 223] on label at bounding box center [132, 223] width 13 height 0
click at [129, 217] on input "checkbox" at bounding box center [129, 217] width 6 height 0
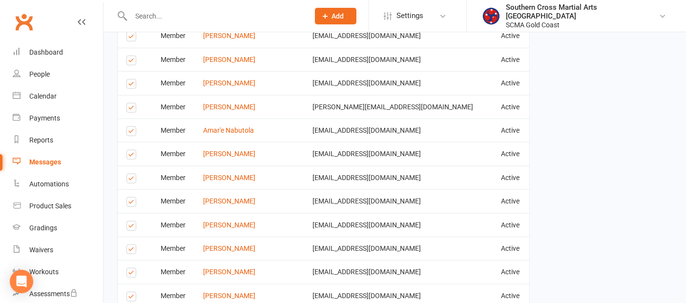
scroll to position [966, 0]
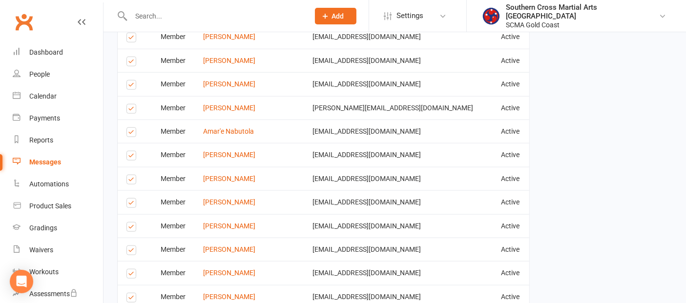
click at [131, 157] on label at bounding box center [132, 157] width 13 height 0
click at [131, 151] on input "checkbox" at bounding box center [129, 151] width 6 height 0
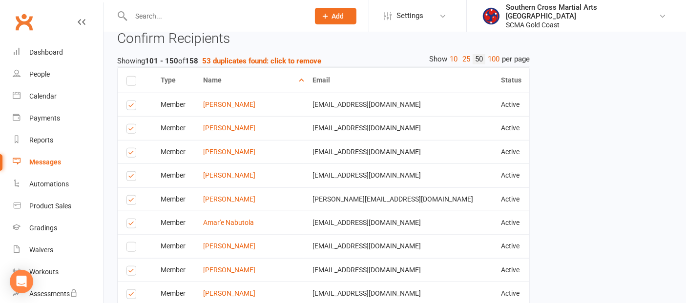
scroll to position [857, 0]
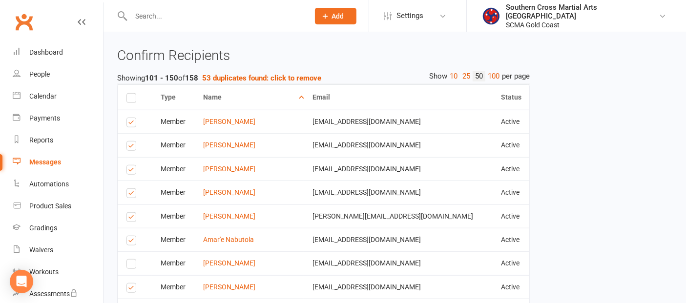
click at [129, 147] on label at bounding box center [132, 147] width 13 height 0
click at [129, 142] on input "checkbox" at bounding box center [129, 142] width 6 height 0
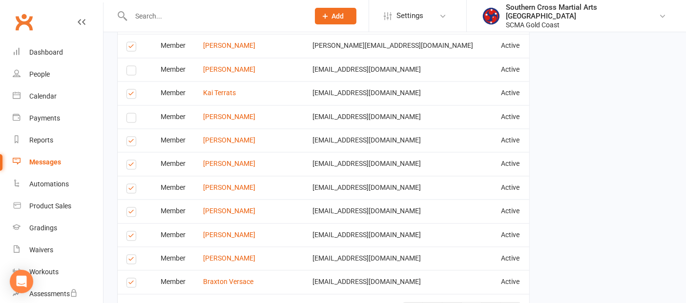
scroll to position [1942, 0]
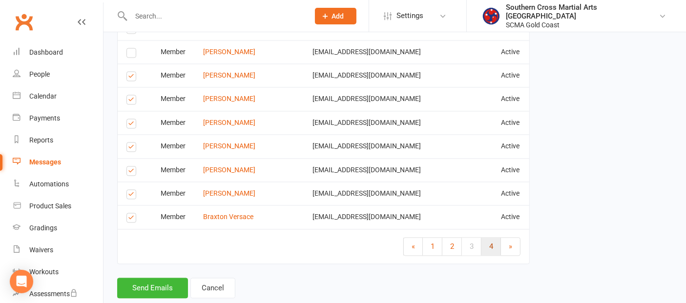
click at [486, 238] on link "4" at bounding box center [491, 247] width 20 height 18
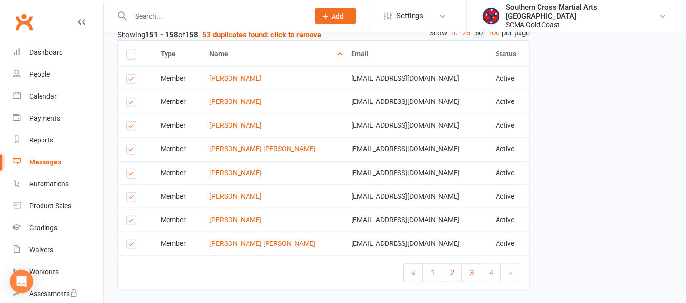
scroll to position [955, 0]
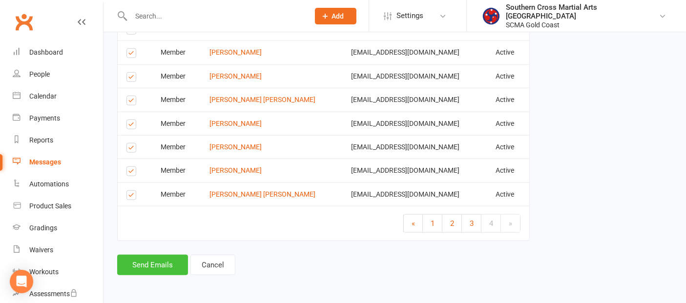
click at [157, 263] on button "Send Emails" at bounding box center [152, 265] width 71 height 21
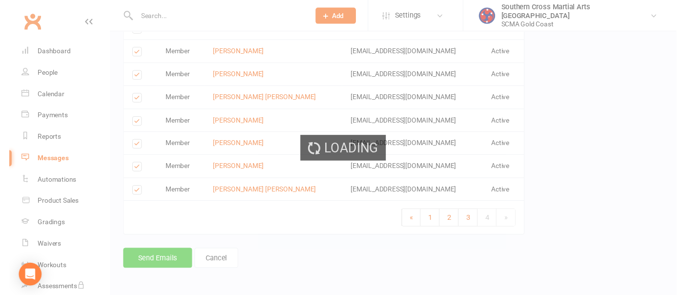
scroll to position [951, 0]
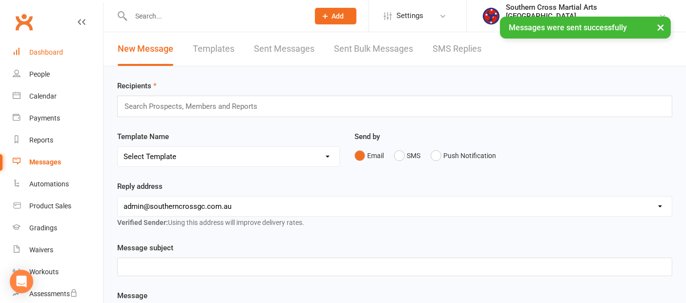
click at [57, 50] on div "Dashboard" at bounding box center [46, 52] width 34 height 8
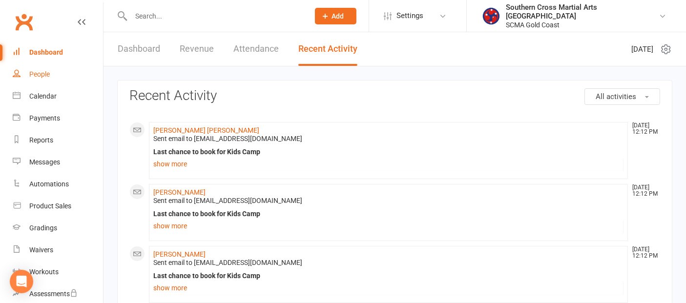
click at [47, 70] on div "People" at bounding box center [39, 74] width 21 height 8
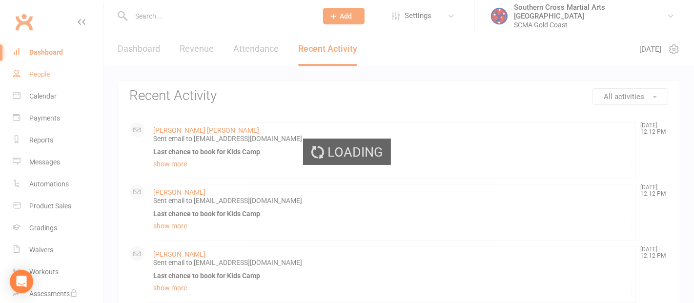
select select "100"
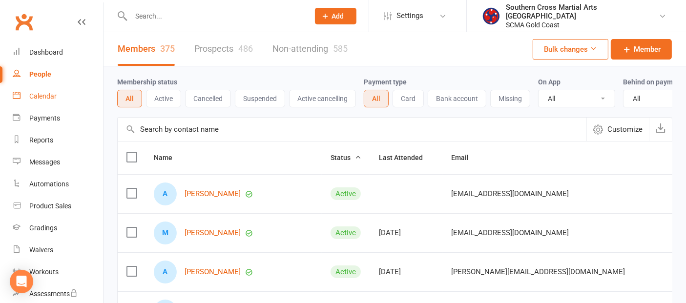
click at [33, 90] on link "Calendar" at bounding box center [58, 96] width 90 height 22
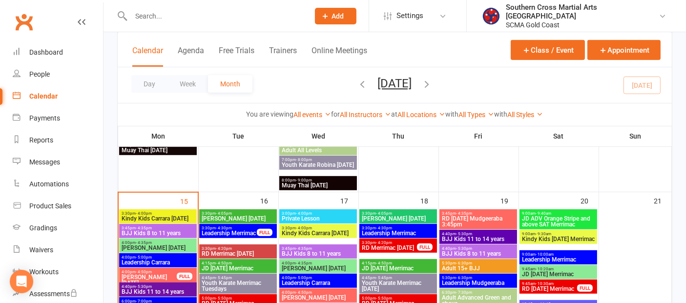
scroll to position [542, 0]
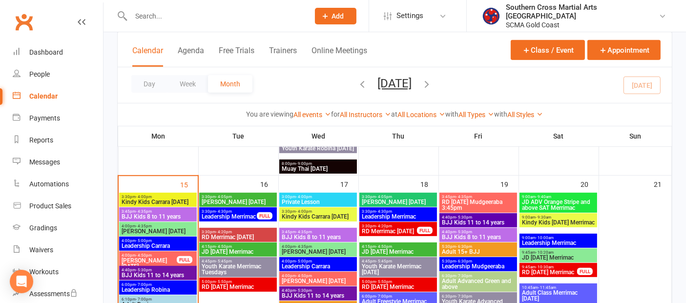
click at [178, 214] on span "BJJ Kids 8 to 11 years" at bounding box center [158, 217] width 74 height 6
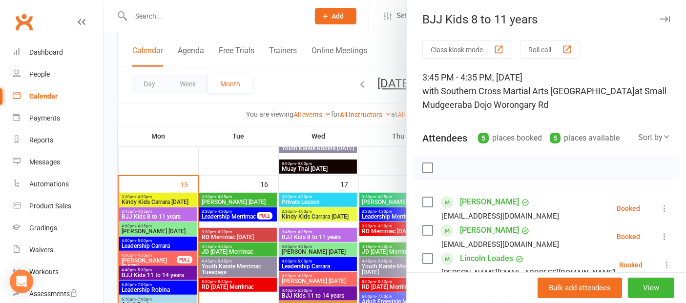
scroll to position [0, 0]
click at [50, 76] on link "People" at bounding box center [58, 74] width 90 height 22
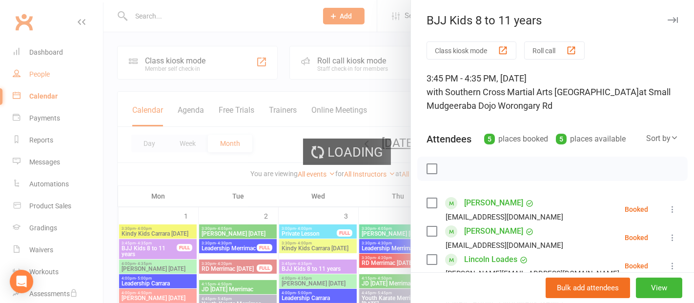
select select "100"
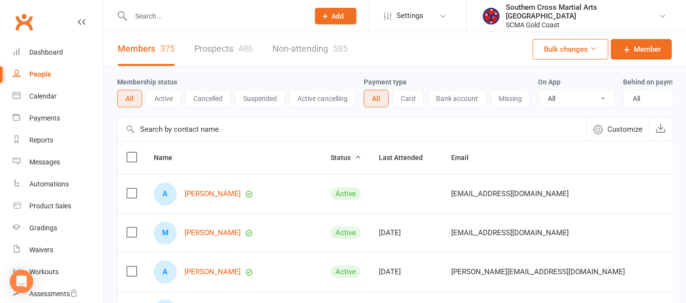
click at [191, 133] on input "text" at bounding box center [352, 129] width 469 height 23
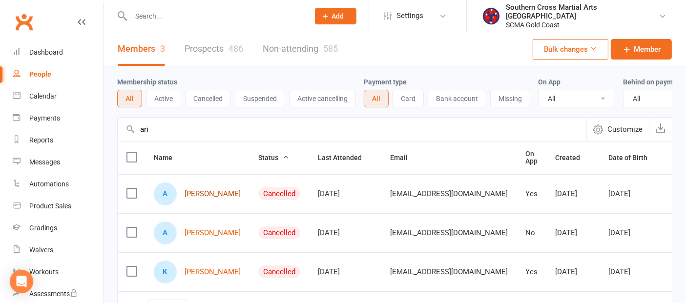
type input "ari"
click at [213, 198] on link "[PERSON_NAME]" at bounding box center [213, 194] width 56 height 8
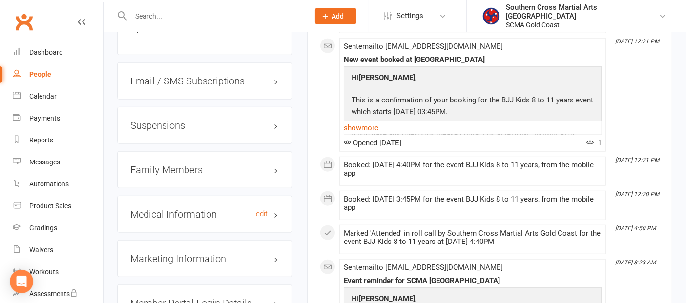
scroll to position [813, 0]
click at [187, 167] on h3 "Family Members" at bounding box center [204, 169] width 149 height 11
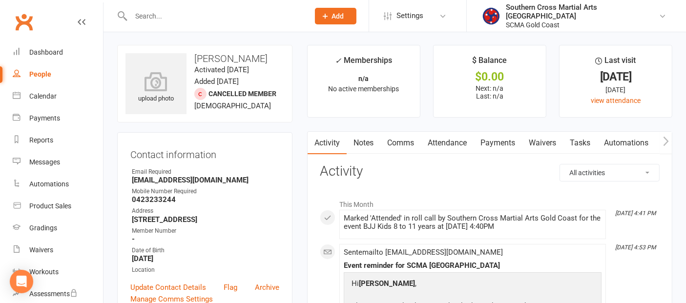
scroll to position [0, 0]
